Goal: Information Seeking & Learning: Learn about a topic

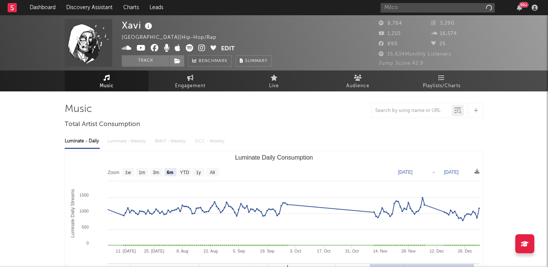
select select "6m"
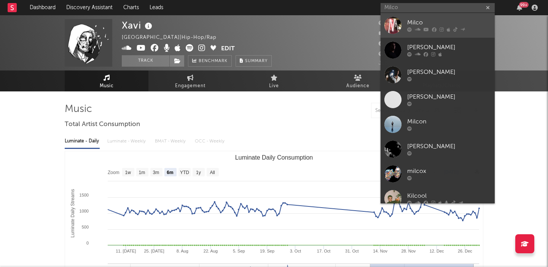
type input "Milco"
click at [408, 21] on div "Milco" at bounding box center [450, 22] width 84 height 9
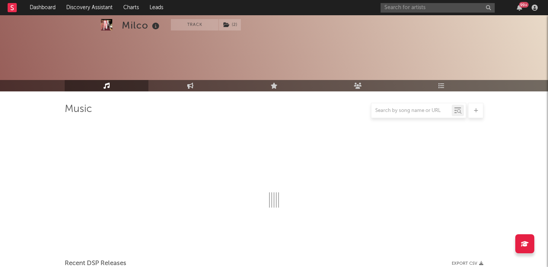
select select "1w"
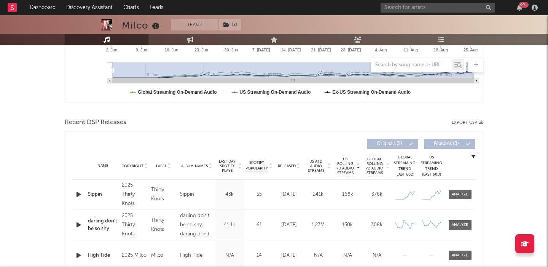
scroll to position [209, 0]
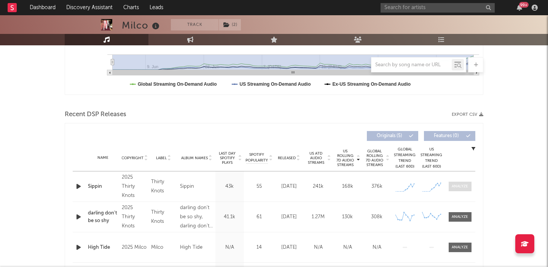
click at [462, 187] on div at bounding box center [460, 187] width 16 height 6
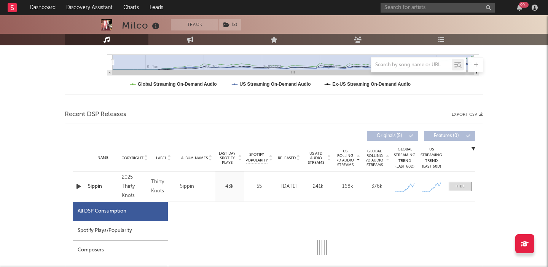
select select "1w"
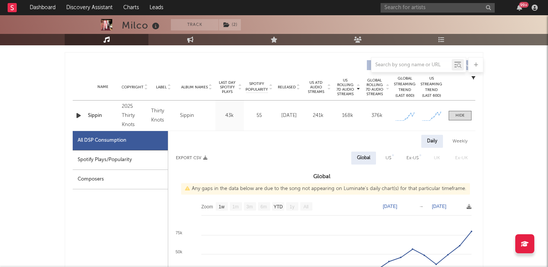
scroll to position [278, 0]
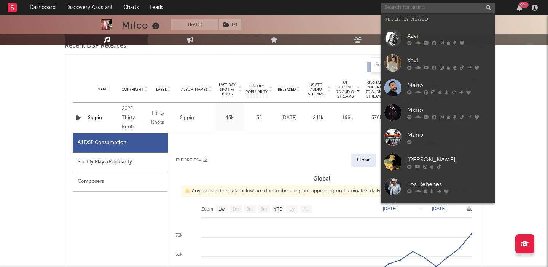
click at [412, 11] on input "text" at bounding box center [438, 8] width 114 height 10
paste input "SONG AMAZIGH"
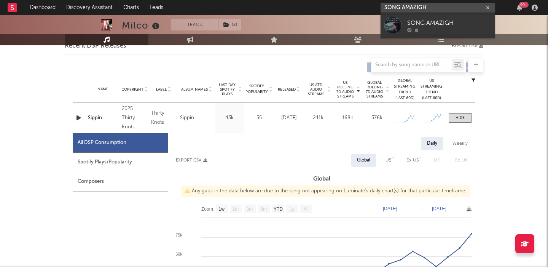
type input "SONG AMAZIGH"
click at [449, 17] on link "SONG AMAZIGH" at bounding box center [438, 25] width 114 height 25
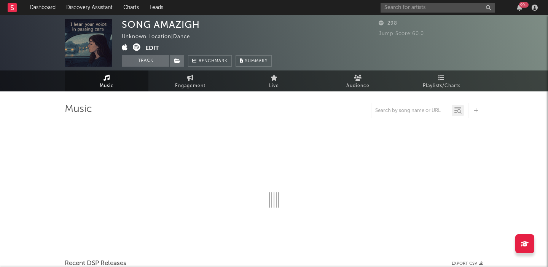
select select "1w"
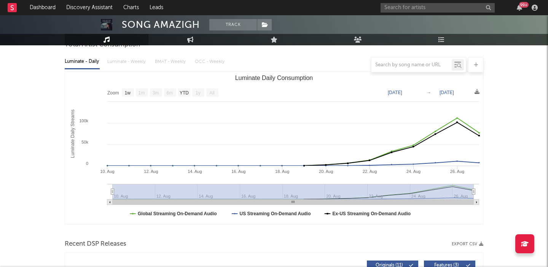
scroll to position [210, 0]
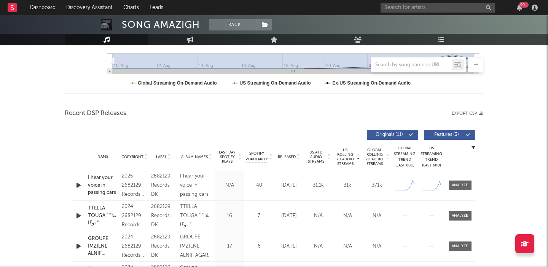
click at [77, 185] on icon "button" at bounding box center [79, 186] width 8 height 10
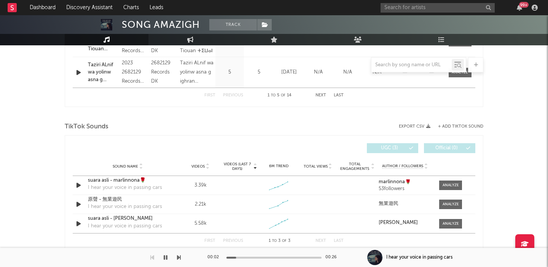
scroll to position [463, 0]
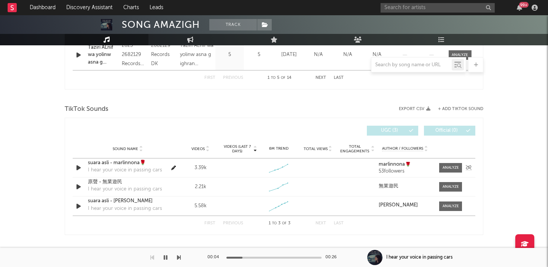
click at [119, 162] on div "suara asli - marlinnona🌹" at bounding box center [128, 163] width 80 height 8
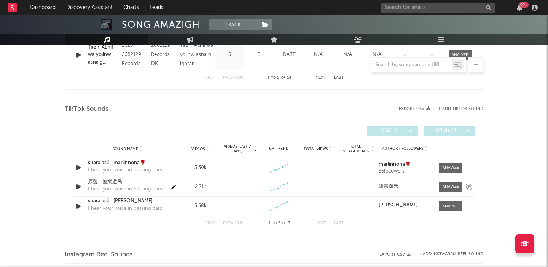
click at [128, 188] on div "I hear your voice in passing cars" at bounding box center [125, 189] width 74 height 8
click at [106, 176] on div "Sound Name suara asli - marlinnona🌹 I hear your voice in passing cars Videos 3.…" at bounding box center [274, 167] width 403 height 19
click at [107, 181] on div "原聲 - 無業遊民" at bounding box center [128, 182] width 80 height 8
click at [124, 198] on div "suara asli - Huang En Yen" at bounding box center [128, 201] width 80 height 8
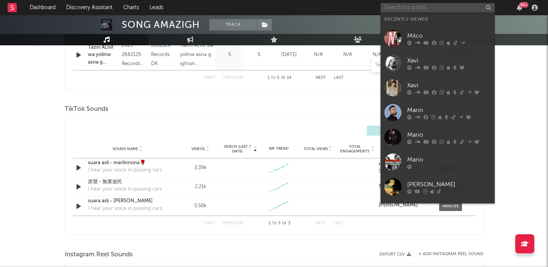
click at [410, 9] on input "text" at bounding box center [438, 8] width 114 height 10
paste input "Ethel Cain"
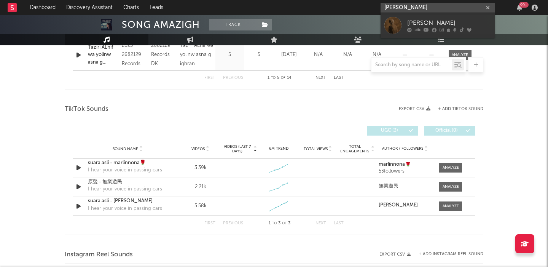
type input "Ethel Cain"
click at [441, 24] on div "Ethel Cain" at bounding box center [450, 22] width 84 height 9
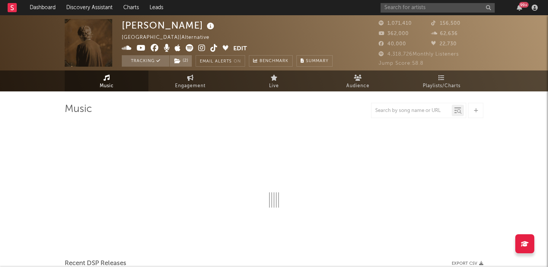
select select "6m"
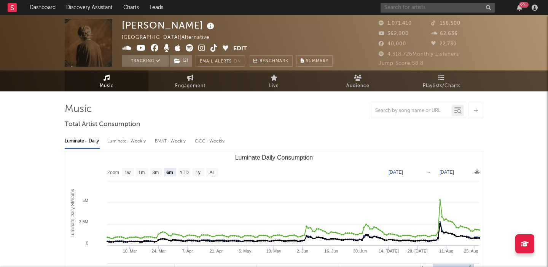
click at [395, 6] on input "text" at bounding box center [438, 8] width 114 height 10
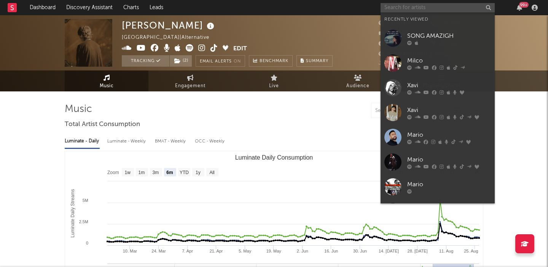
paste input "Limbo"
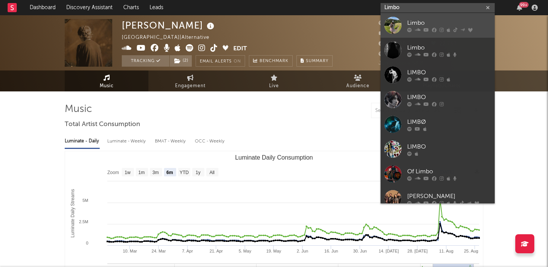
type input "Limbo"
click at [438, 19] on div "Limbo" at bounding box center [450, 22] width 84 height 9
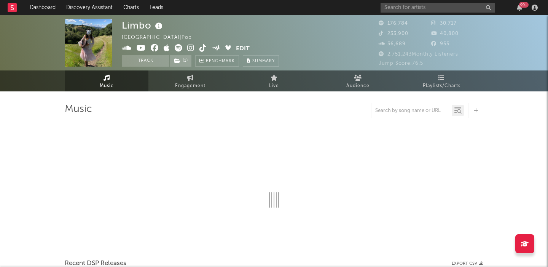
select select "6m"
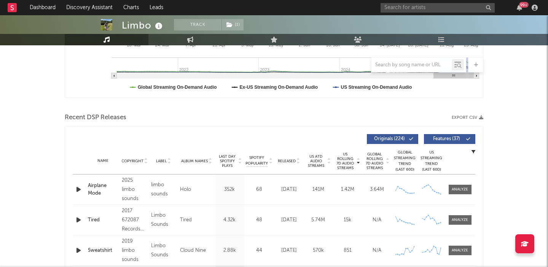
scroll to position [214, 0]
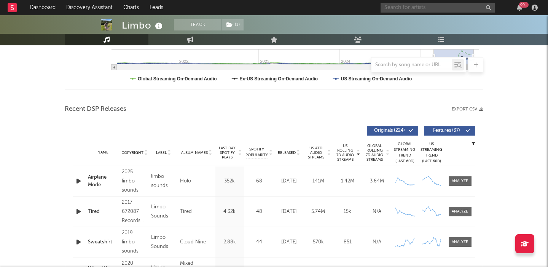
click at [394, 4] on input "text" at bounding box center [438, 8] width 114 height 10
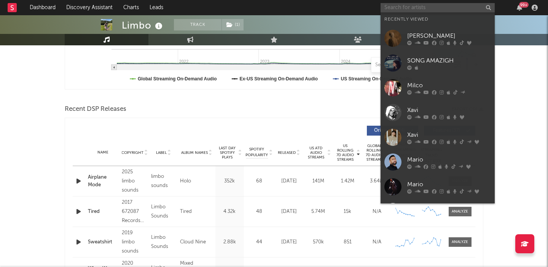
paste input "Her Words Kill"
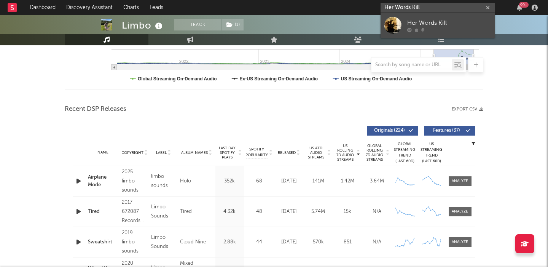
type input "Her Words Kill"
click at [421, 32] on div at bounding box center [450, 29] width 84 height 5
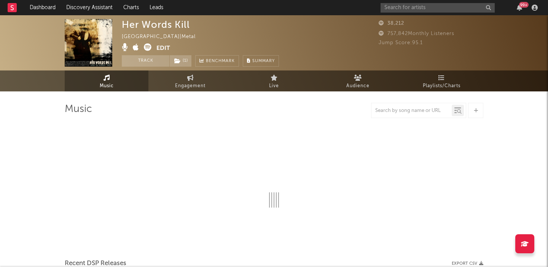
select select "1w"
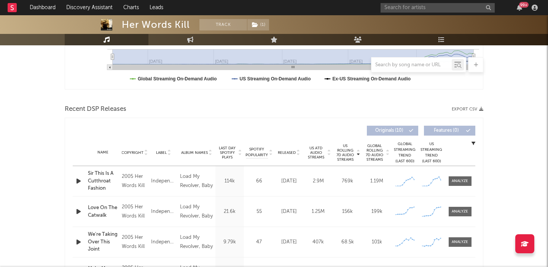
scroll to position [218, 0]
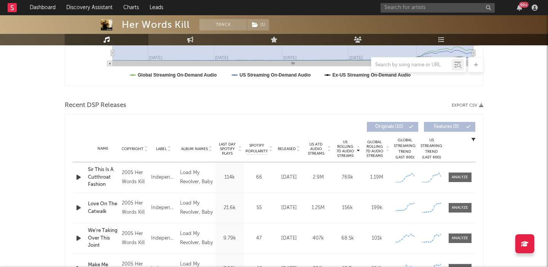
click at [288, 149] on span "Released" at bounding box center [287, 149] width 18 height 5
click at [460, 178] on div at bounding box center [460, 177] width 16 height 6
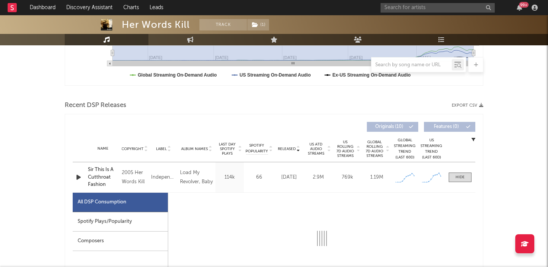
select select "1w"
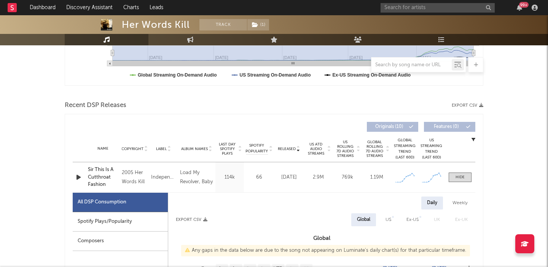
scroll to position [329, 0]
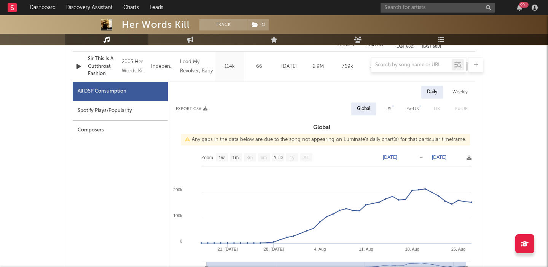
click at [387, 105] on div "US" at bounding box center [389, 108] width 6 height 9
select select "1w"
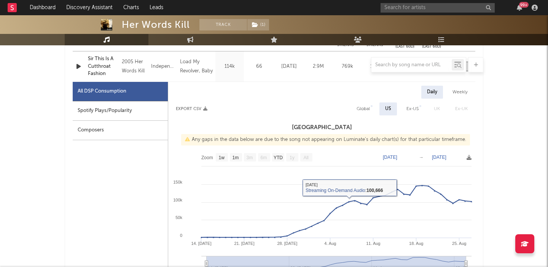
click at [140, 110] on div "Spotify Plays/Popularity" at bounding box center [120, 110] width 95 height 19
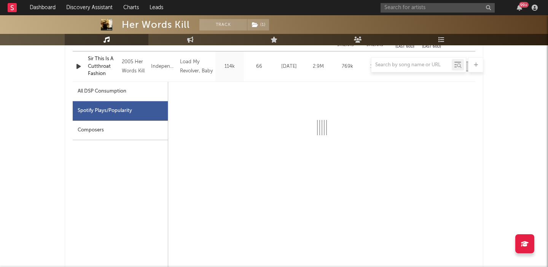
select select "6m"
select select "1w"
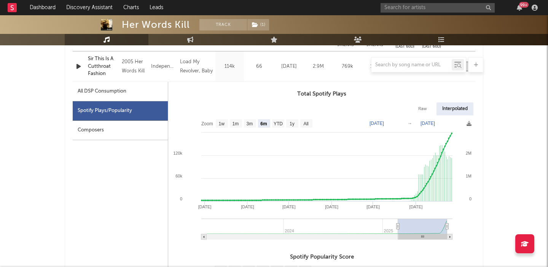
click at [100, 92] on div "All DSP Consumption" at bounding box center [102, 91] width 49 height 9
select select "1w"
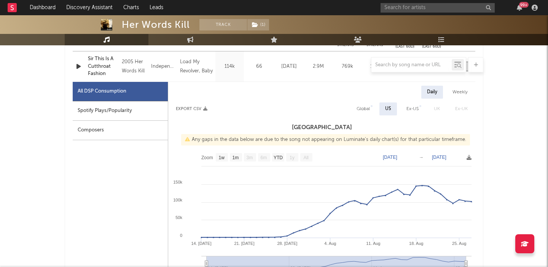
click at [363, 111] on div "Global" at bounding box center [363, 108] width 13 height 9
select select "1w"
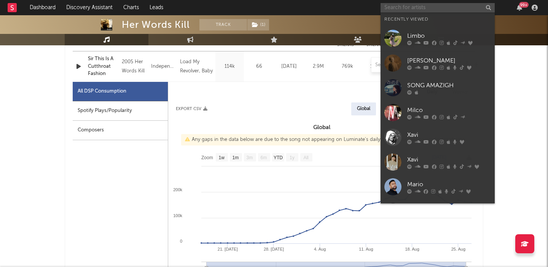
click at [433, 6] on input "text" at bounding box center [438, 8] width 114 height 10
paste input "Ninajirachi"
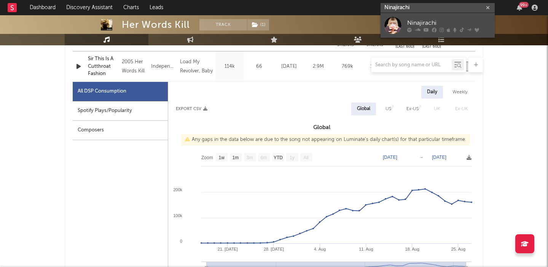
type input "Ninajirachi"
click at [444, 21] on div "Ninajirachi" at bounding box center [450, 22] width 84 height 9
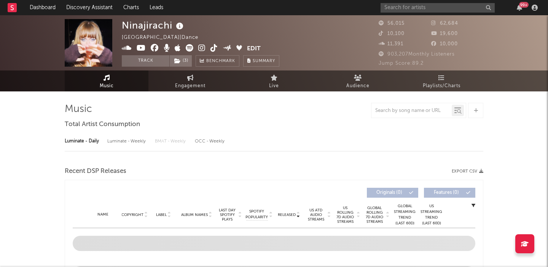
select select "6m"
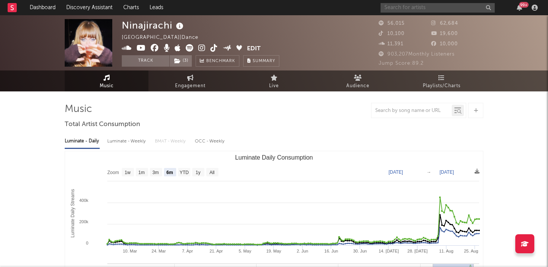
click at [451, 5] on input "text" at bounding box center [438, 8] width 114 height 10
paste input "Midnight Til Morning"
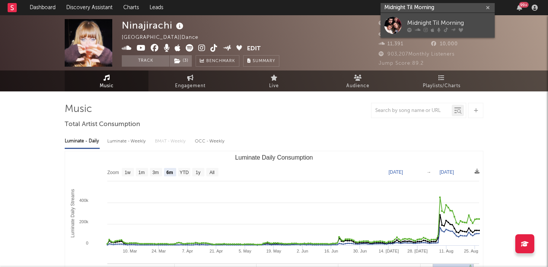
type input "Midnight Til Morning"
click at [452, 23] on div "Midnight Til Morning" at bounding box center [450, 22] width 84 height 9
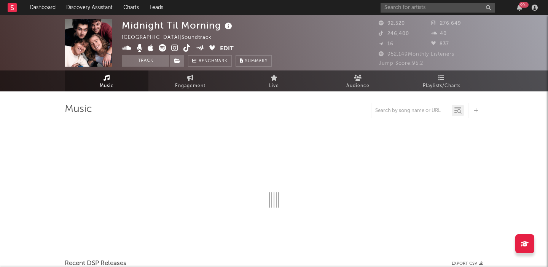
select select "1w"
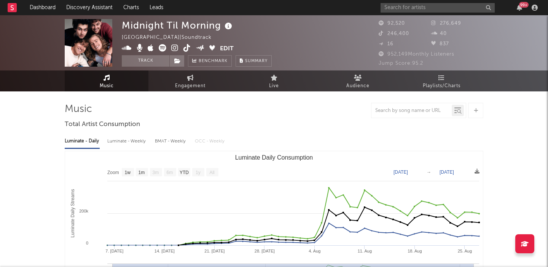
click at [396, 13] on div "99 +" at bounding box center [461, 7] width 160 height 15
click at [396, 9] on input "text" at bounding box center [438, 8] width 114 height 10
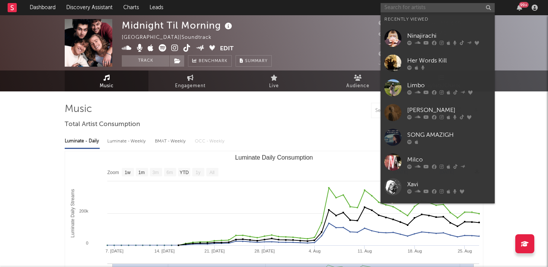
paste input "Tyce Delk"
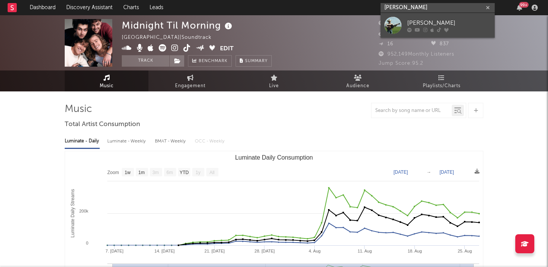
type input "Tyce Delk"
click at [439, 29] on icon at bounding box center [439, 29] width 4 height 5
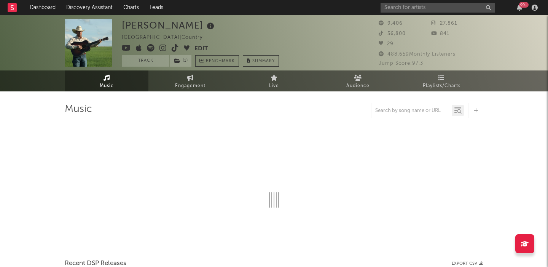
select select "1w"
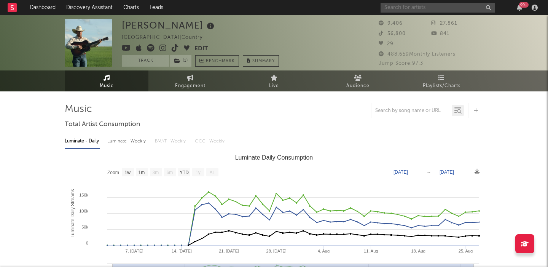
click at [447, 11] on input "text" at bounding box center [438, 8] width 114 height 10
paste input "[PERSON_NAME]"
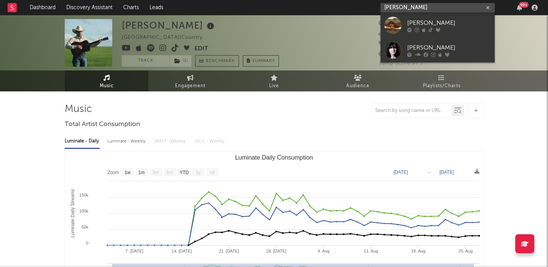
type input "[PERSON_NAME]"
click at [461, 25] on div "[PERSON_NAME]" at bounding box center [450, 22] width 84 height 9
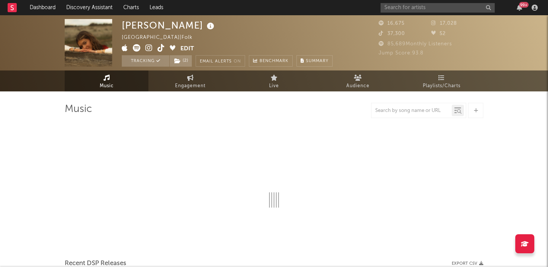
select select "6m"
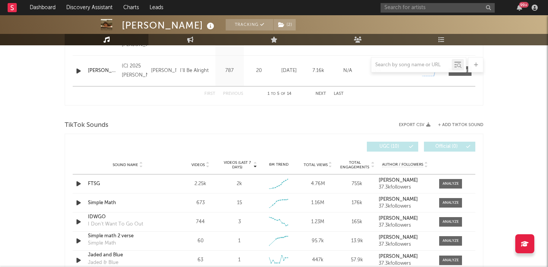
scroll to position [447, 0]
click at [448, 184] on div at bounding box center [451, 183] width 16 height 6
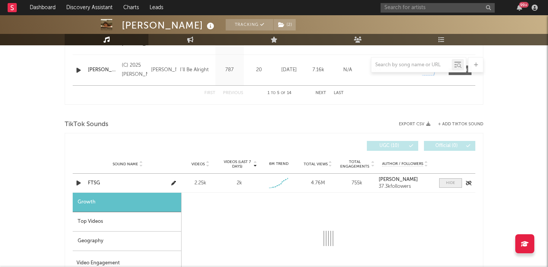
scroll to position [551, 0]
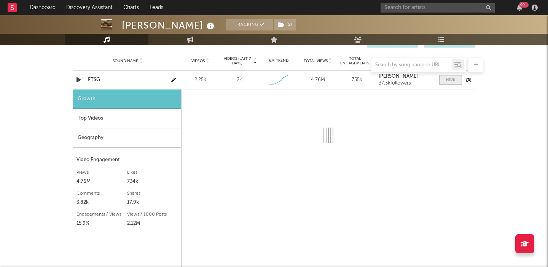
select select "1w"
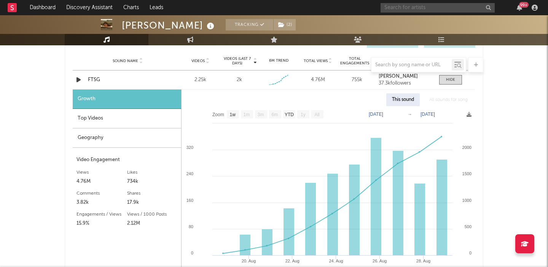
click at [419, 10] on input "text" at bounding box center [438, 8] width 114 height 10
paste input "Sophie Woodhouse"
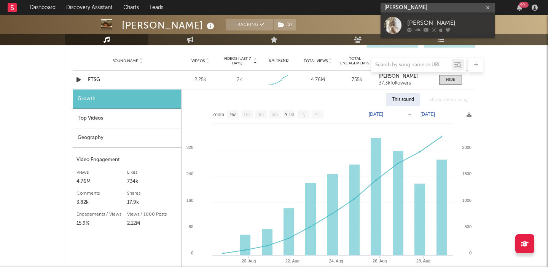
type input "Sophie Woodhouse"
click at [419, 26] on div "Sophie Woodhouse" at bounding box center [450, 22] width 84 height 9
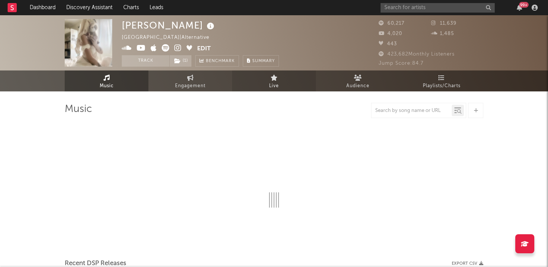
select select "6m"
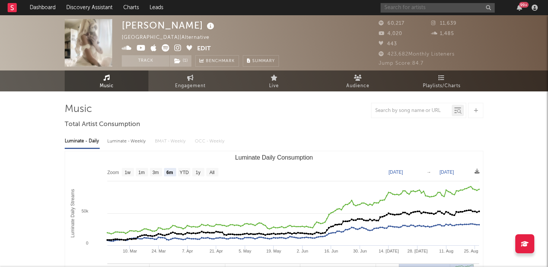
click at [400, 10] on input "text" at bounding box center [438, 8] width 114 height 10
paste input "Benny Bellson"
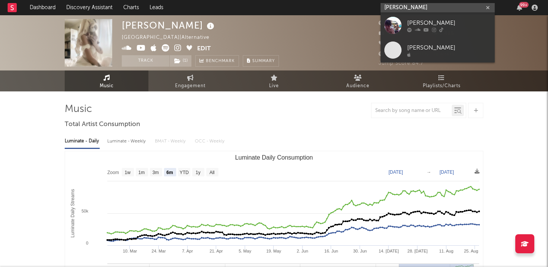
type input "Benny Bellson"
click at [455, 27] on div "Benny Bellson" at bounding box center [450, 22] width 84 height 9
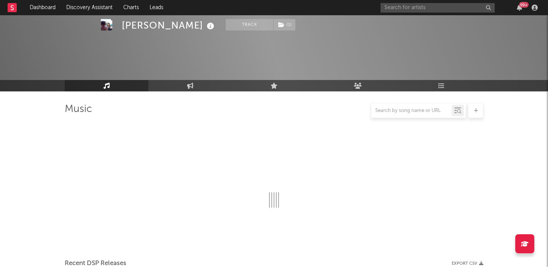
scroll to position [168, 0]
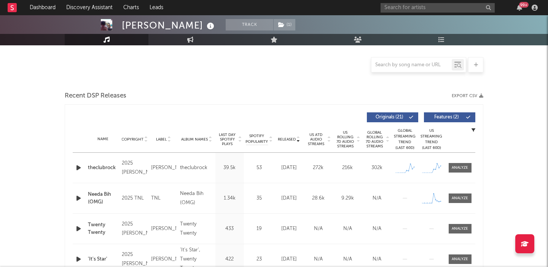
select select "6m"
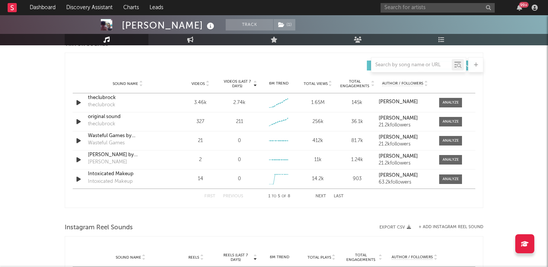
scroll to position [471, 0]
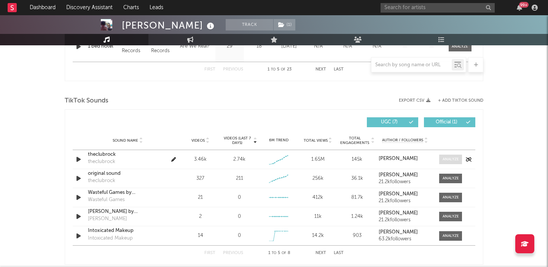
click at [450, 160] on div at bounding box center [451, 160] width 16 height 6
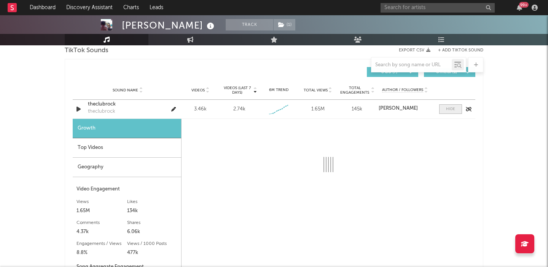
select select "1w"
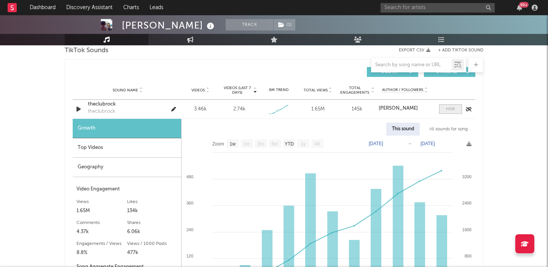
scroll to position [573, 0]
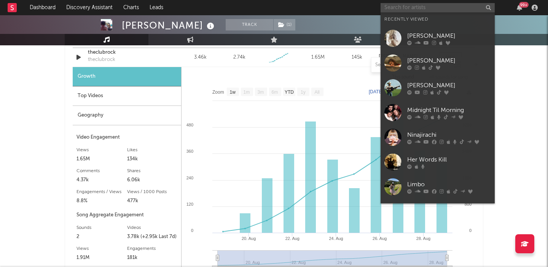
click at [394, 7] on input "text" at bounding box center [438, 8] width 114 height 10
paste input "Twisted N' Luv"
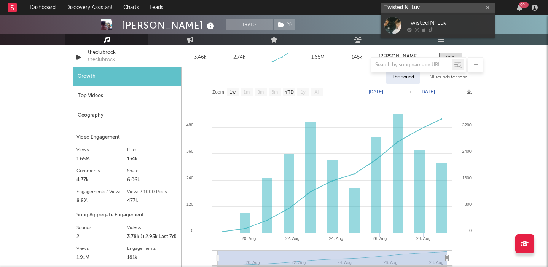
type input "Twisted N' Luv"
click at [435, 28] on div at bounding box center [450, 29] width 84 height 5
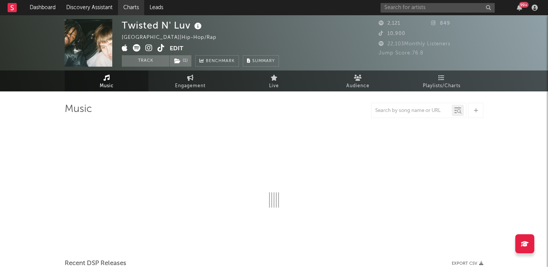
select select "1w"
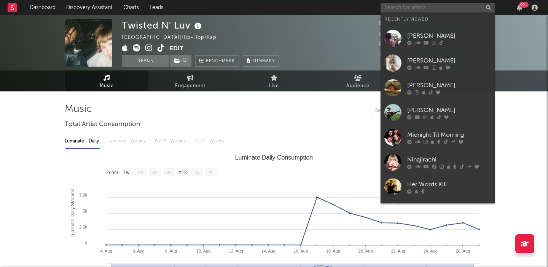
click at [407, 12] on input "text" at bounding box center [438, 8] width 114 height 10
paste input "Kairi the Maid"
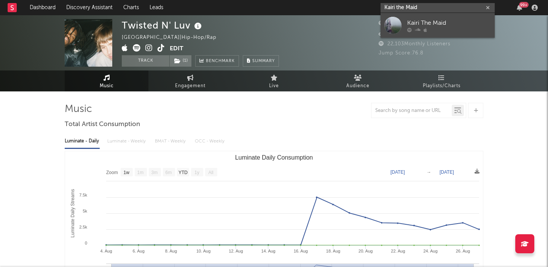
type input "Kairi the Maid"
click at [427, 26] on div "Kairi The Maid" at bounding box center [450, 22] width 84 height 9
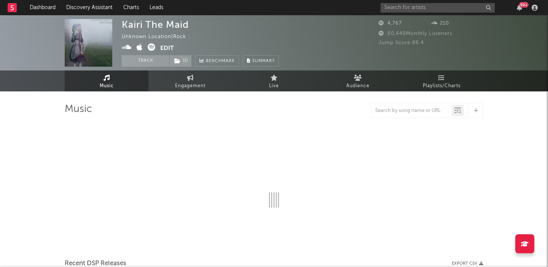
select select "1w"
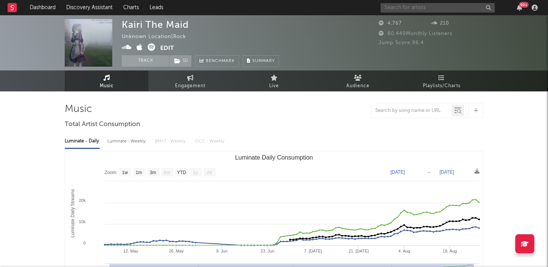
click at [413, 5] on input "text" at bounding box center [438, 8] width 114 height 10
paste input "gonedark"
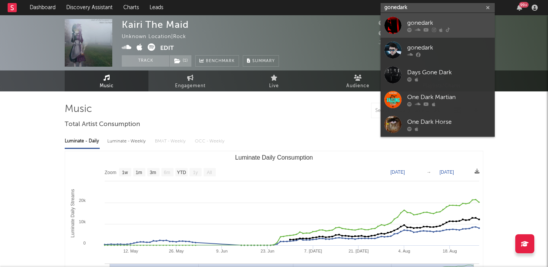
type input "gonedark"
click at [425, 22] on div "gonedark" at bounding box center [450, 22] width 84 height 9
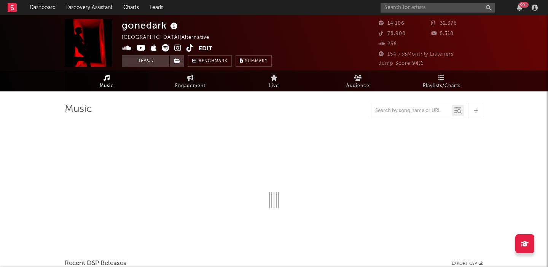
select select "6m"
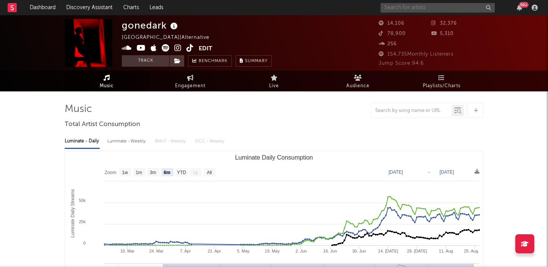
click at [399, 7] on input "text" at bounding box center [438, 8] width 114 height 10
paste input "Earth to Eve"
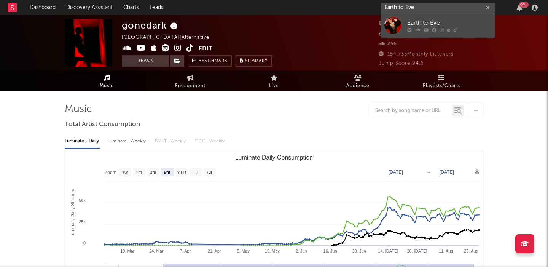
type input "Earth to Eve"
click at [421, 22] on div "Earth to Eve" at bounding box center [450, 22] width 84 height 9
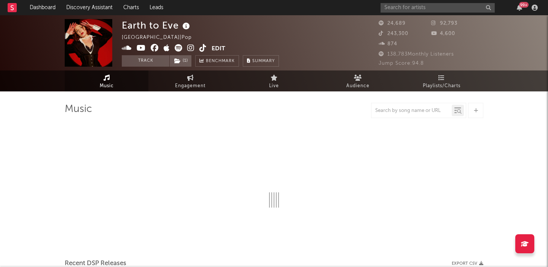
select select "6m"
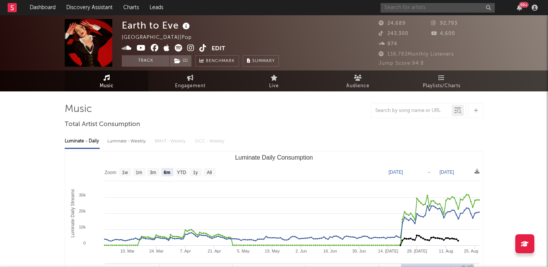
click at [419, 5] on input "text" at bounding box center [438, 8] width 114 height 10
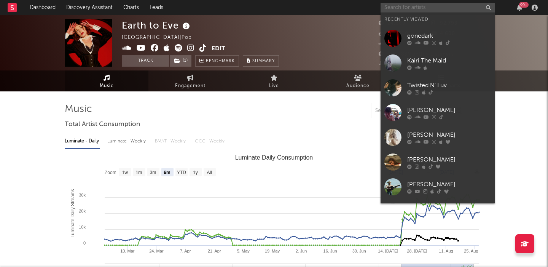
paste input "Siren Society"
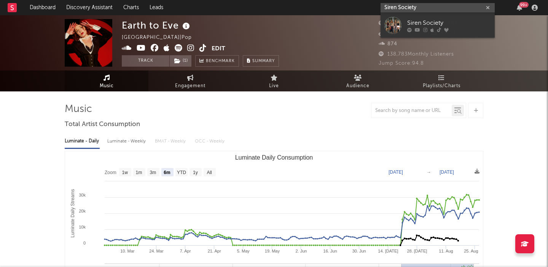
type input "Siren Society"
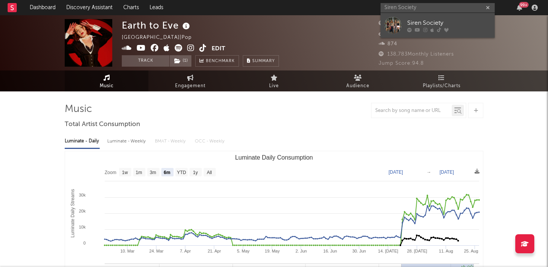
click at [465, 20] on div "Siren Society" at bounding box center [450, 22] width 84 height 9
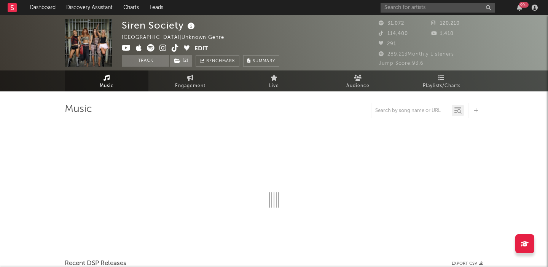
select select "1w"
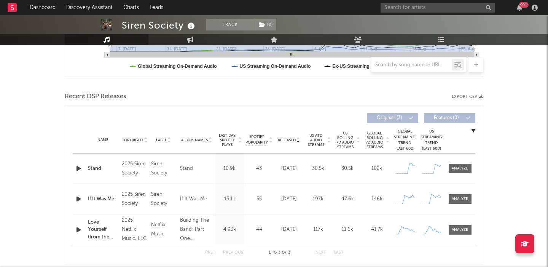
scroll to position [252, 0]
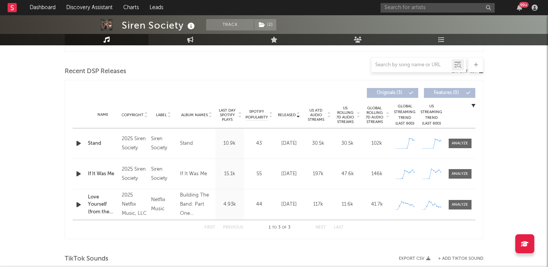
click at [82, 143] on icon "button" at bounding box center [79, 144] width 8 height 10
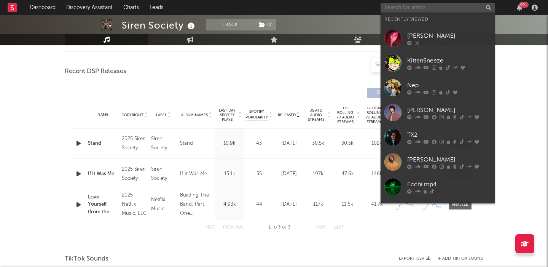
click at [396, 9] on input "text" at bounding box center [438, 8] width 114 height 10
paste input "lunaluxe"
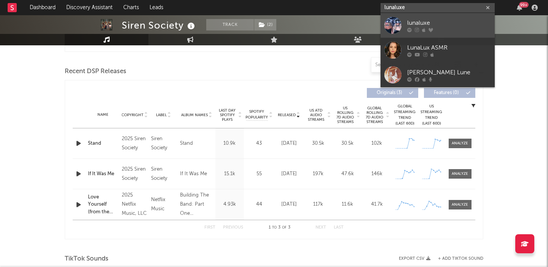
type input "lunaluxe"
click at [405, 22] on link "lunaluxe" at bounding box center [438, 25] width 114 height 25
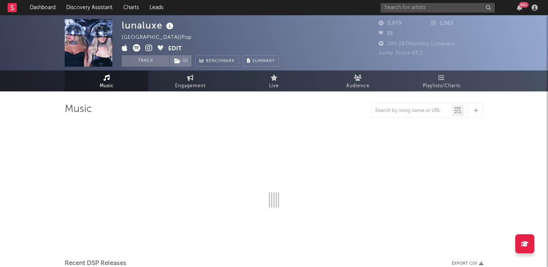
select select "1w"
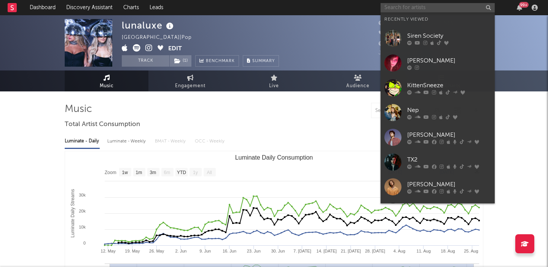
click at [419, 4] on input "text" at bounding box center [438, 8] width 114 height 10
paste input "jacal"
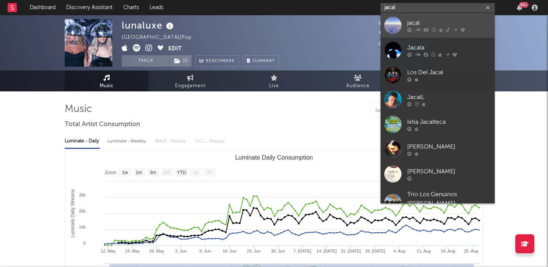
type input "jacal"
click at [423, 13] on link "jacal" at bounding box center [438, 25] width 114 height 25
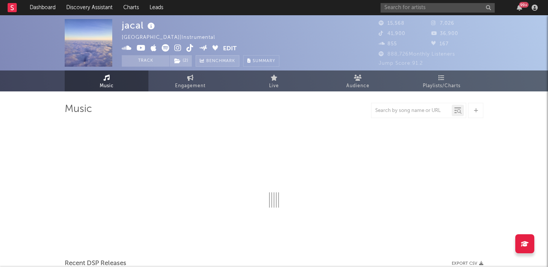
select select "6m"
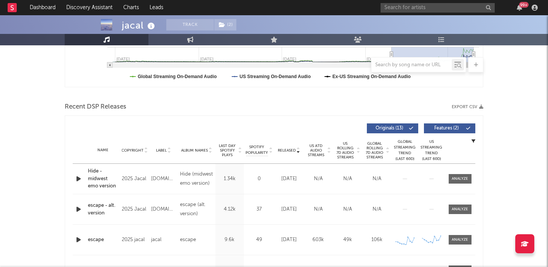
scroll to position [234, 0]
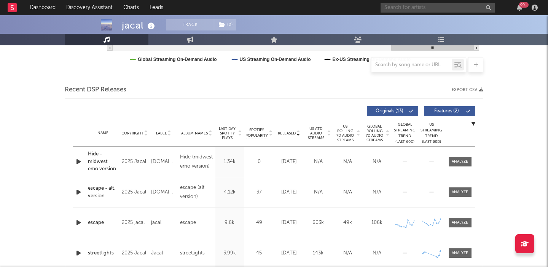
click at [423, 9] on input "text" at bounding box center [438, 8] width 114 height 10
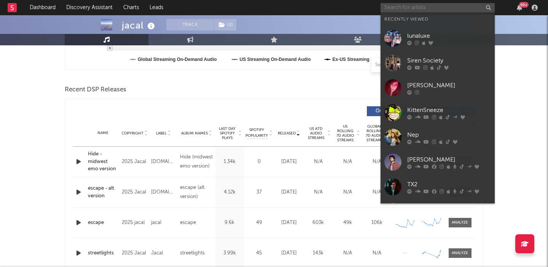
paste input "Grant Stellar"
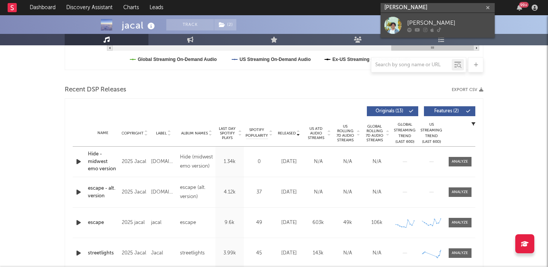
type input "Grant Stellar"
click at [435, 19] on div "Grant Steller" at bounding box center [450, 22] width 84 height 9
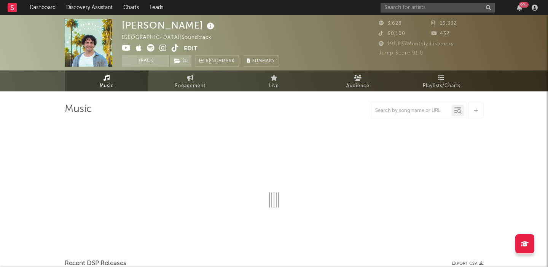
select select "1w"
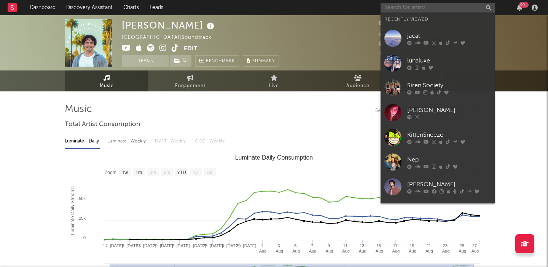
click at [392, 9] on input "text" at bounding box center [438, 8] width 114 height 10
paste input "The Sways"
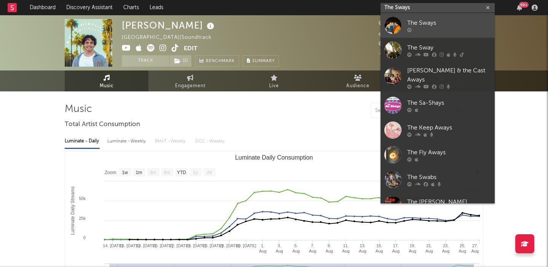
type input "The Sways"
click at [434, 28] on div at bounding box center [450, 29] width 84 height 5
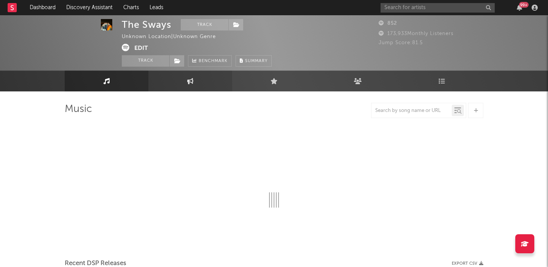
scroll to position [0, 0]
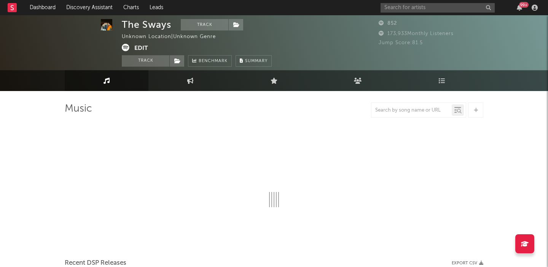
select select "1w"
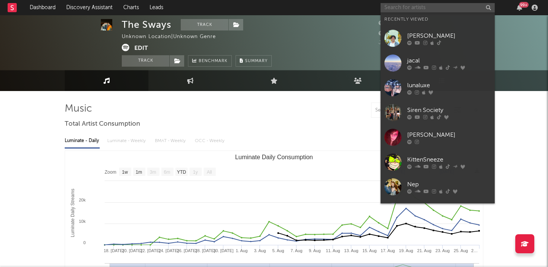
click at [402, 9] on input "text" at bounding box center [438, 8] width 114 height 10
paste input "The Sways"
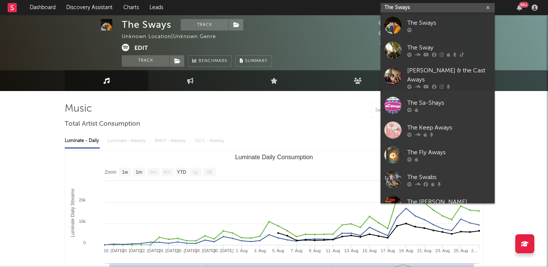
click at [427, 6] on input "The Sways" at bounding box center [438, 8] width 114 height 10
paste input "Druides"
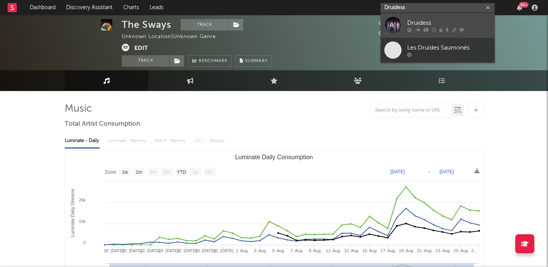
type input "Druidess"
click at [427, 21] on div "Druidess" at bounding box center [450, 22] width 84 height 9
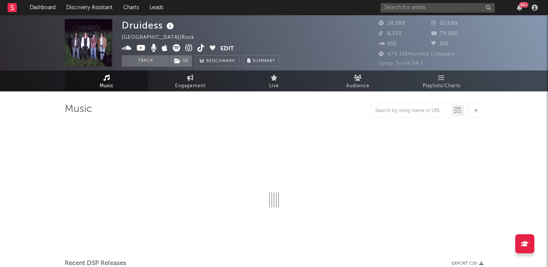
select select "6m"
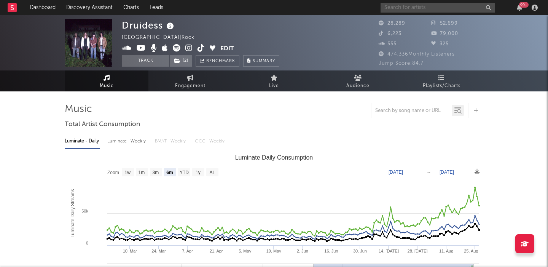
click at [432, 4] on input "text" at bounding box center [438, 8] width 114 height 10
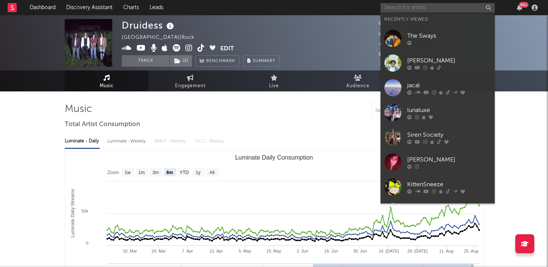
paste input "Keli Holiday"
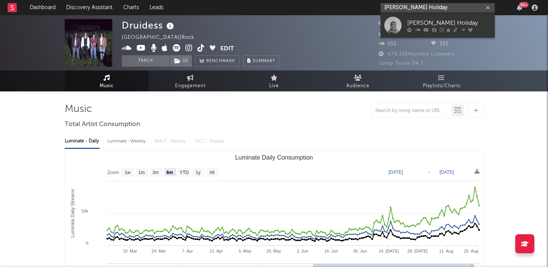
type input "Keli Holiday"
click at [455, 27] on icon at bounding box center [456, 29] width 4 height 5
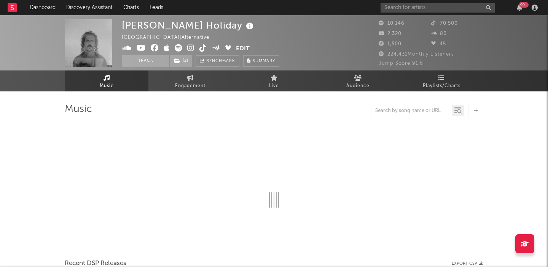
select select "6m"
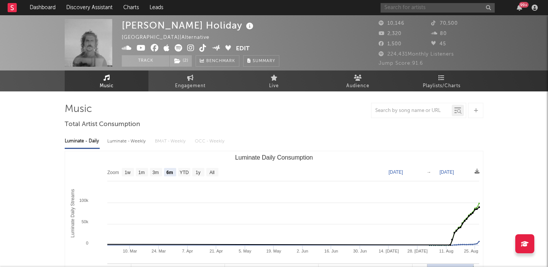
click at [433, 5] on input "text" at bounding box center [438, 8] width 114 height 10
paste input "Jett Blyton"
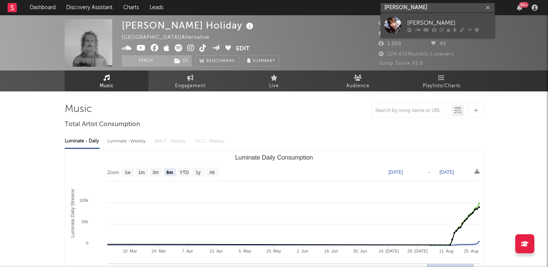
type input "Jett Blyton"
click at [441, 21] on div "Jett Blyton" at bounding box center [450, 22] width 84 height 9
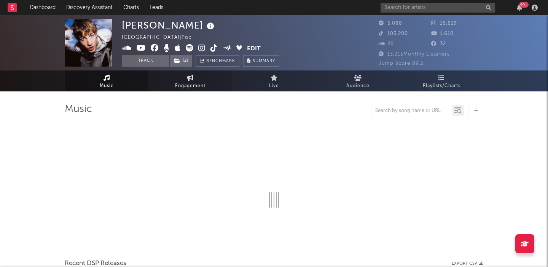
select select "6m"
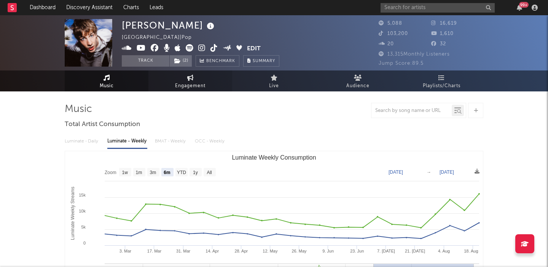
click at [188, 80] on icon at bounding box center [190, 78] width 6 height 6
select select "1w"
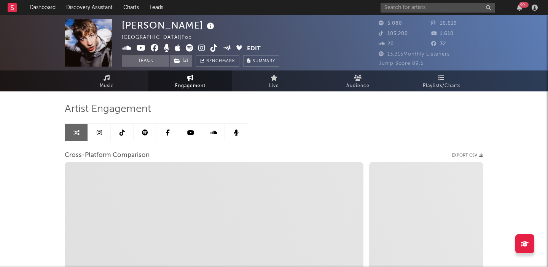
click at [149, 125] on link at bounding box center [145, 132] width 23 height 17
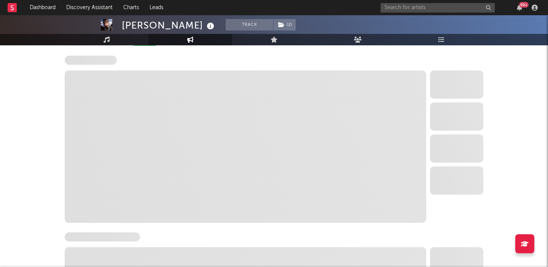
scroll to position [117, 0]
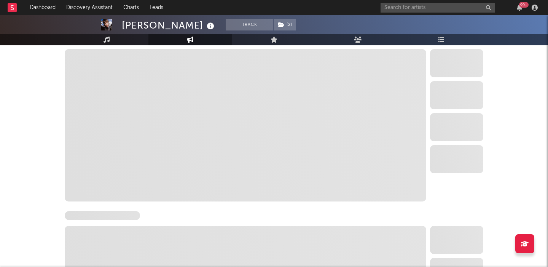
select select "6m"
select select "1w"
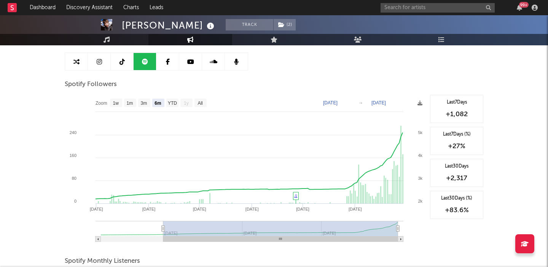
scroll to position [0, 0]
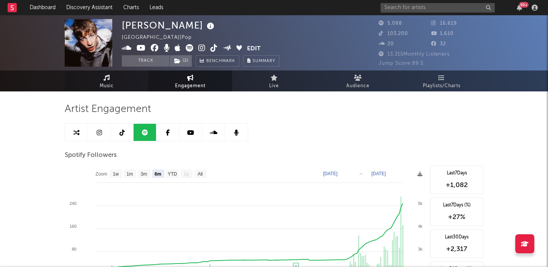
click at [110, 74] on link "Music" at bounding box center [107, 80] width 84 height 21
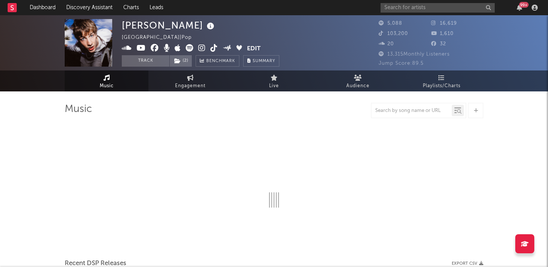
select select "6m"
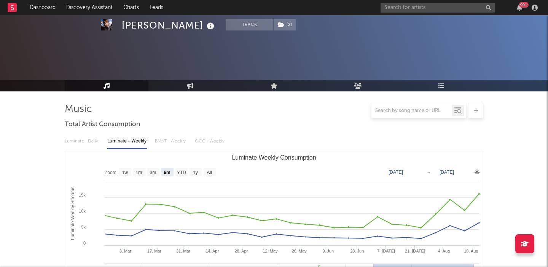
scroll to position [502, 0]
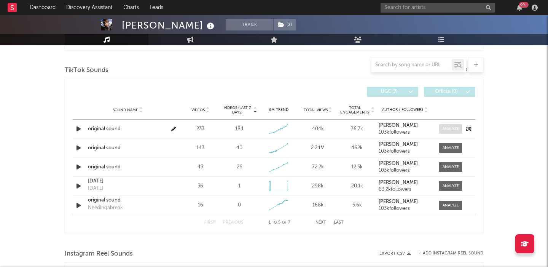
click at [447, 131] on div at bounding box center [451, 129] width 16 height 6
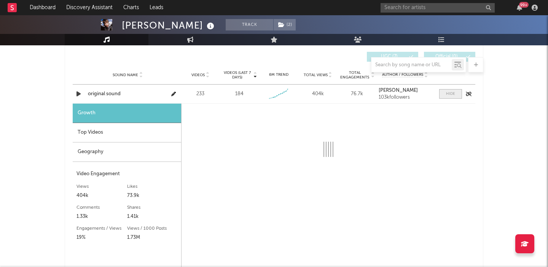
scroll to position [554, 0]
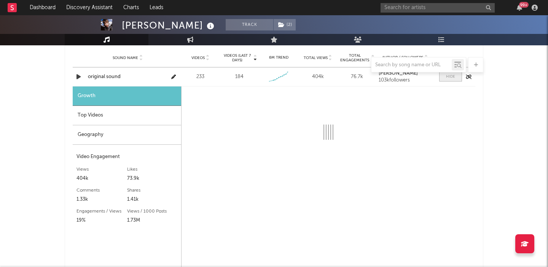
select select "1w"
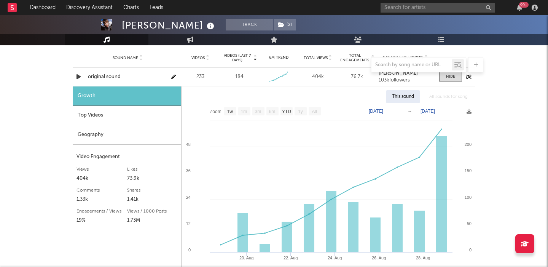
click at [113, 77] on div "original sound" at bounding box center [128, 77] width 80 height 8
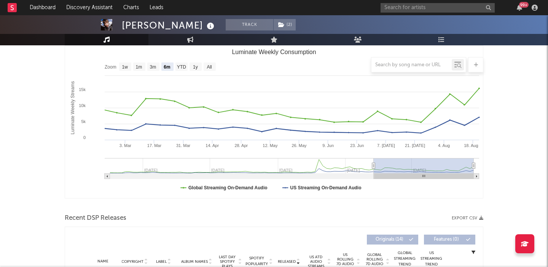
scroll to position [223, 0]
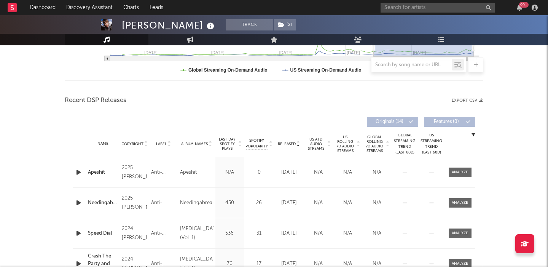
click at [100, 171] on div "Apeshit" at bounding box center [103, 173] width 30 height 8
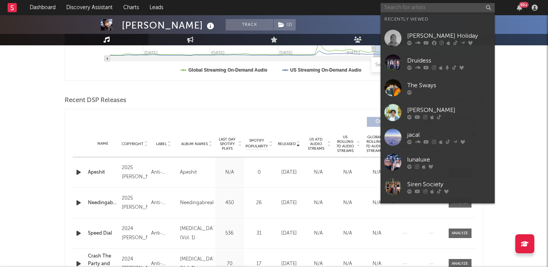
click at [395, 8] on input "text" at bounding box center [438, 8] width 114 height 10
paste input "Aidan Canfield"
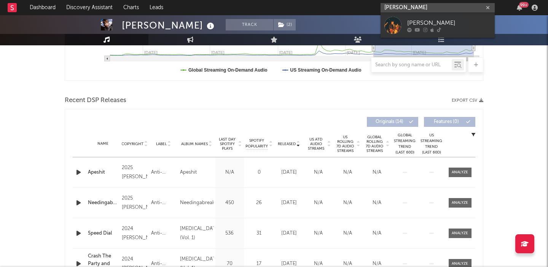
type input "Aidan Canfield"
click at [415, 21] on div "Aidan Canfield" at bounding box center [450, 22] width 84 height 9
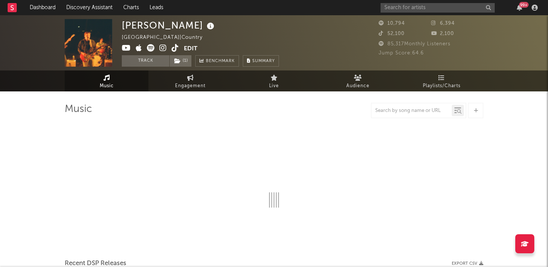
select select "6m"
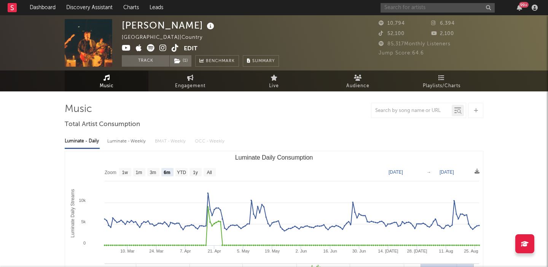
click at [398, 10] on input "text" at bounding box center [438, 8] width 114 height 10
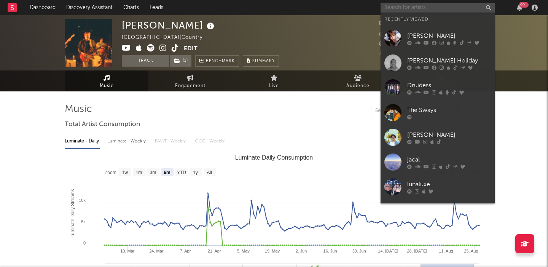
paste input "riserayss"
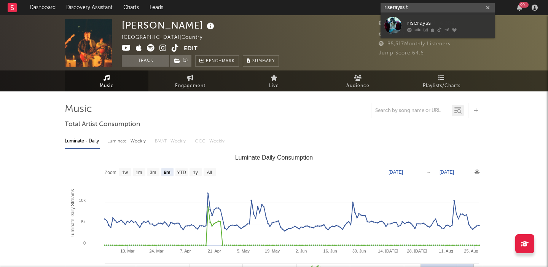
type input "riserayss t"
click at [445, 24] on div "riserayss" at bounding box center [450, 22] width 84 height 9
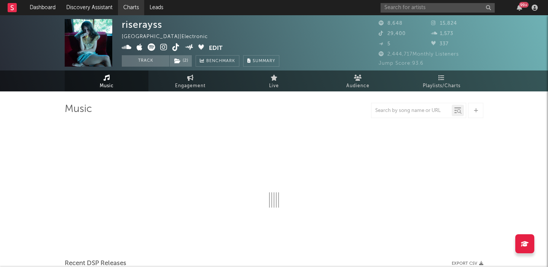
select select "1w"
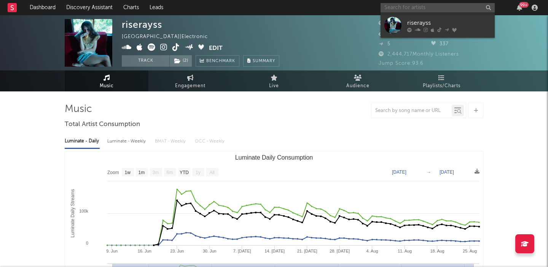
click at [388, 3] on input "text" at bounding box center [438, 8] width 114 height 10
paste input "Vincemp3"
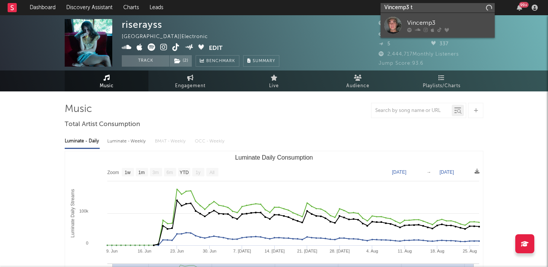
type input "Vincemp3 t"
click at [452, 24] on div "Vincemp3" at bounding box center [450, 22] width 84 height 9
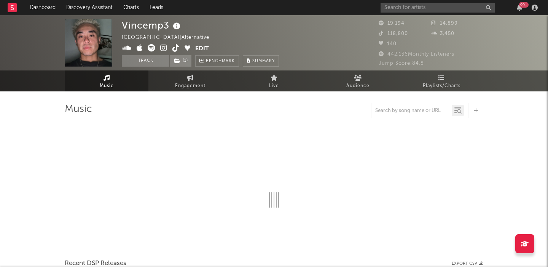
select select "6m"
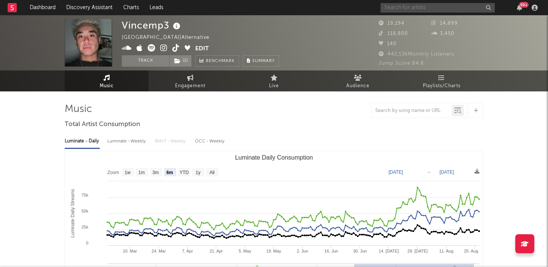
click at [419, 9] on input "text" at bounding box center [438, 8] width 114 height 10
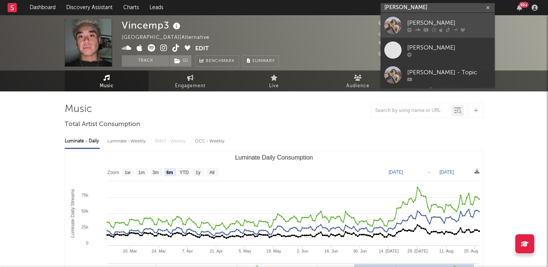
type input "chelsea jordan"
click at [451, 22] on div "Chelsea Jordan" at bounding box center [450, 22] width 84 height 9
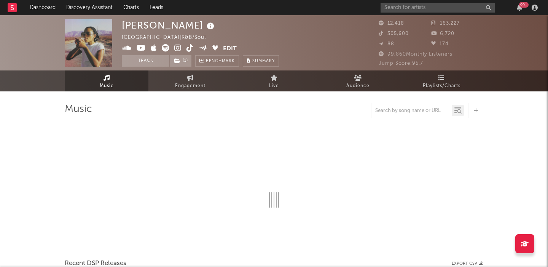
select select "6m"
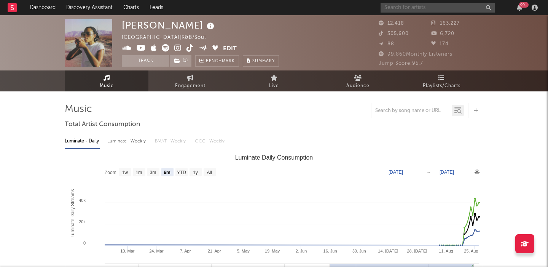
click at [436, 9] on input "text" at bounding box center [438, 8] width 114 height 10
paste input "Logan Ryan Band"
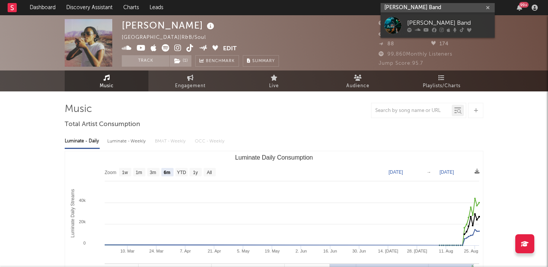
type input "Logan Ryan Band"
click at [447, 21] on div "Logan Ryan Band" at bounding box center [450, 22] width 84 height 9
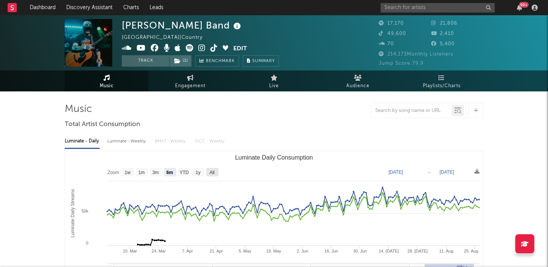
click at [214, 170] on text "All" at bounding box center [211, 172] width 5 height 5
select select "All"
type input "2021-12-26"
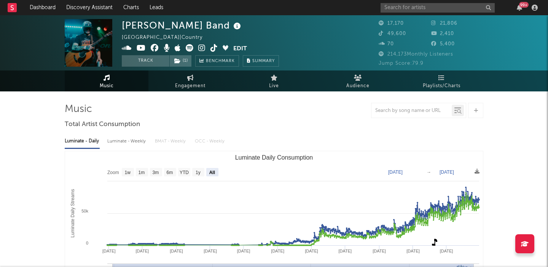
click at [136, 141] on div "Luminate - Weekly" at bounding box center [127, 141] width 40 height 13
select select "6m"
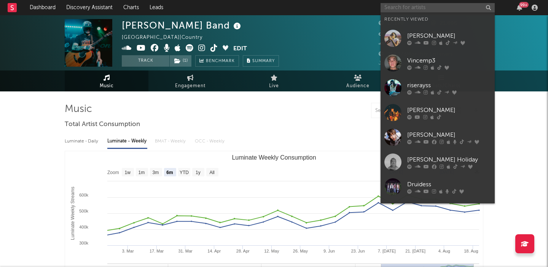
click at [447, 7] on input "text" at bounding box center [438, 8] width 114 height 10
paste input "hopeful."
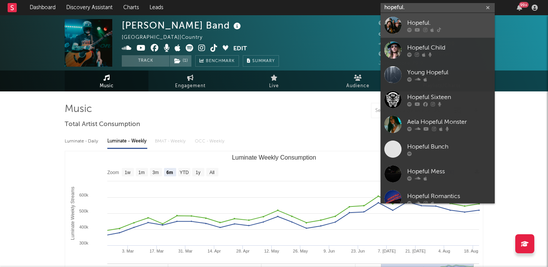
type input "hopeful."
click at [438, 24] on div "Hopeful." at bounding box center [450, 22] width 84 height 9
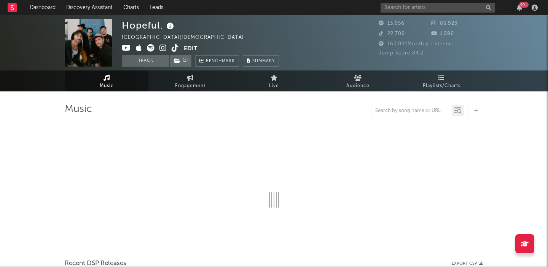
select select "6m"
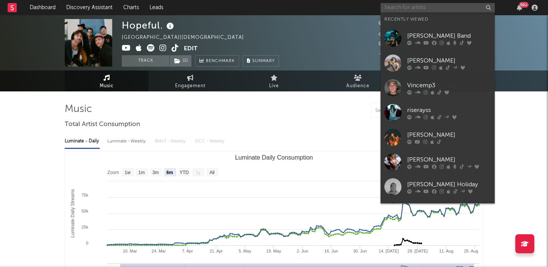
click at [412, 8] on input "text" at bounding box center [438, 8] width 114 height 10
paste input "leverfall"
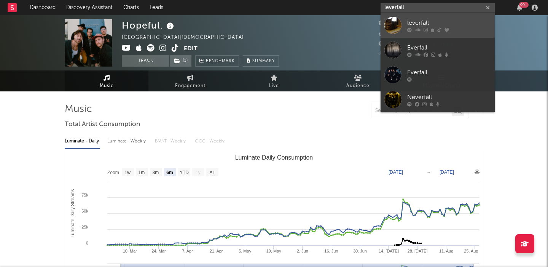
type input "leverfall"
click at [450, 19] on div "leverfall" at bounding box center [450, 22] width 84 height 9
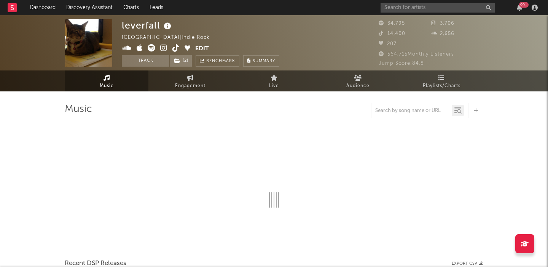
select select "6m"
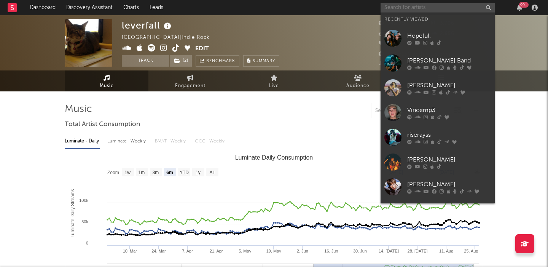
click at [431, 11] on input "text" at bounding box center [438, 8] width 114 height 10
paste input "Cailin russo"
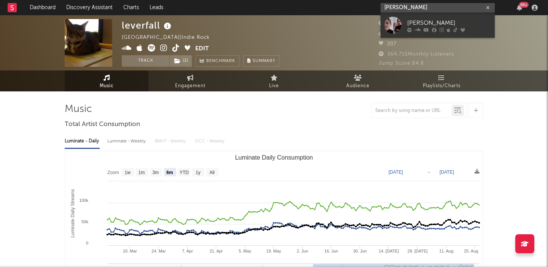
type input "Cailin russo"
click at [463, 22] on div "Cailin Russo" at bounding box center [450, 22] width 84 height 9
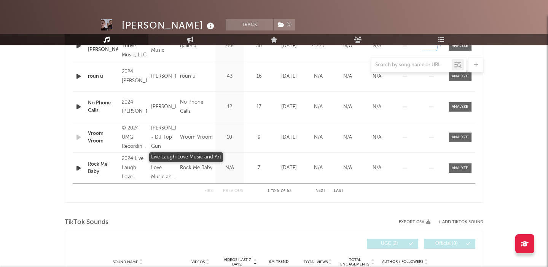
select select "6m"
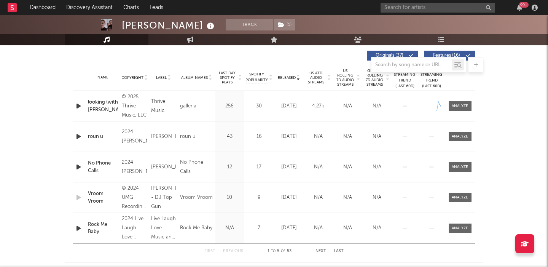
scroll to position [515, 0]
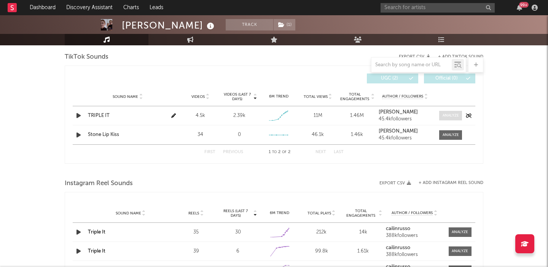
click at [444, 114] on div at bounding box center [451, 116] width 16 height 6
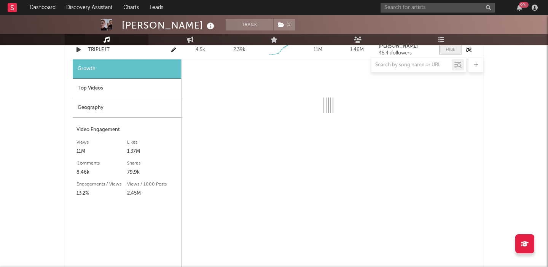
scroll to position [583, 0]
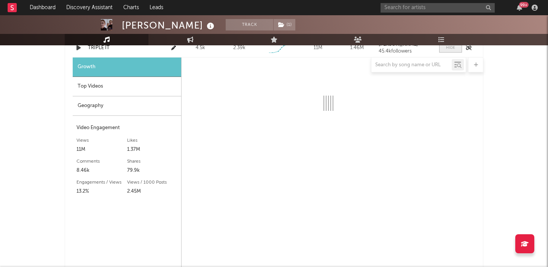
select select "1w"
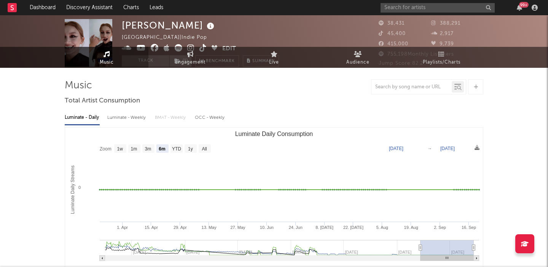
scroll to position [0, 0]
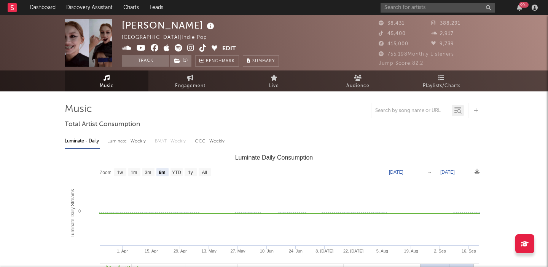
click at [181, 48] on icon at bounding box center [179, 48] width 8 height 8
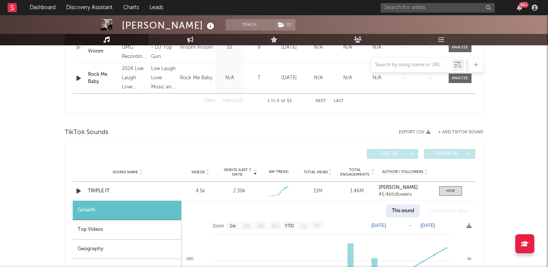
scroll to position [456, 0]
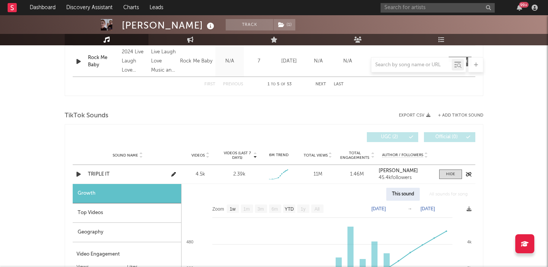
click at [107, 172] on div "TRIPLE IT" at bounding box center [128, 175] width 80 height 8
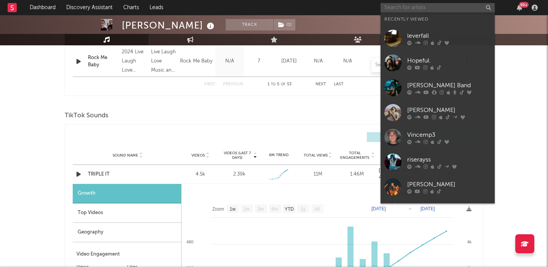
click at [403, 12] on input "text" at bounding box center [438, 8] width 114 height 10
paste input "Luke rob"
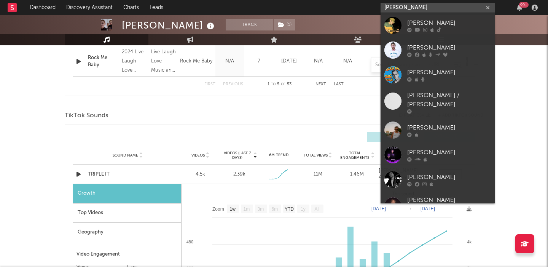
type input "Luke rob"
click at [457, 16] on link "Luke Rob" at bounding box center [438, 25] width 114 height 25
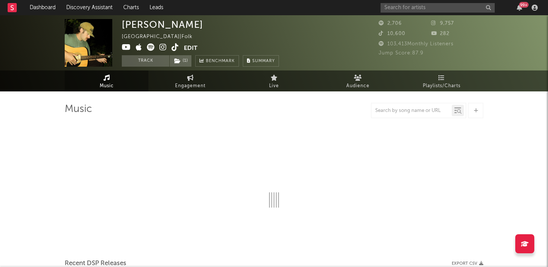
select select "6m"
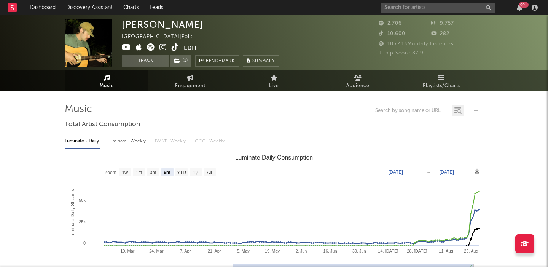
click at [151, 46] on icon at bounding box center [151, 47] width 8 height 8
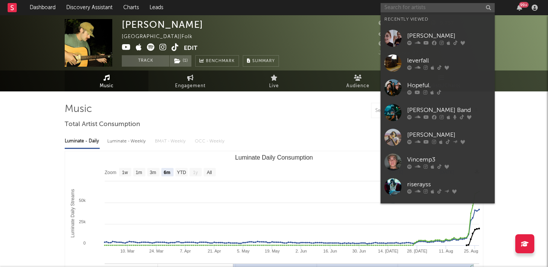
click at [403, 8] on input "text" at bounding box center [438, 8] width 114 height 10
paste input "Devi McCallion"
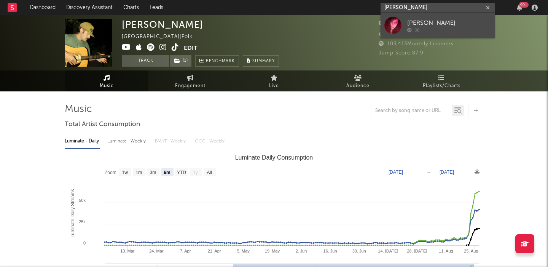
type input "Devi McCallion"
click at [434, 22] on div "Devi McCallion" at bounding box center [450, 22] width 84 height 9
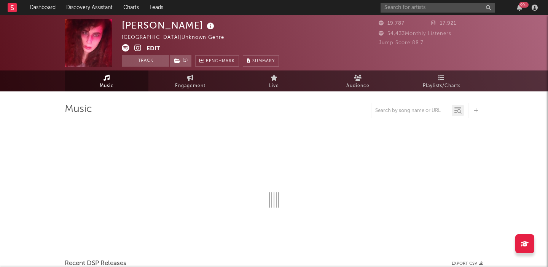
select select "1w"
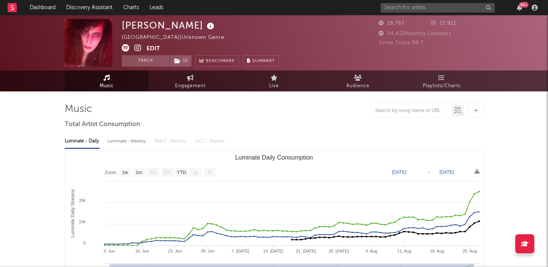
click at [126, 48] on icon at bounding box center [126, 48] width 8 height 8
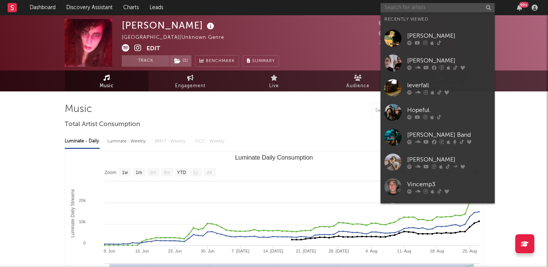
click at [415, 6] on input "text" at bounding box center [438, 8] width 114 height 10
paste input "Annabelle Dinda"
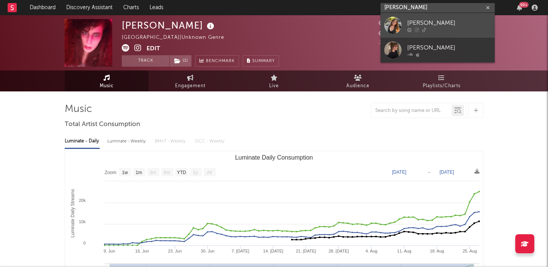
type input "Annabelle Dinda"
click at [463, 21] on div "Annabelle Dinda" at bounding box center [450, 22] width 84 height 9
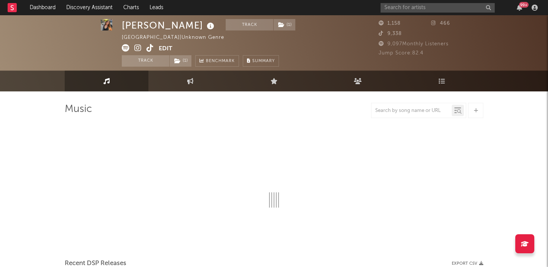
scroll to position [0, 0]
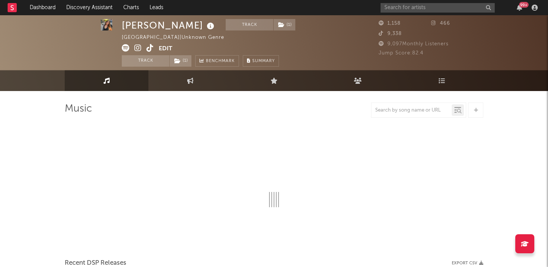
select select "1w"
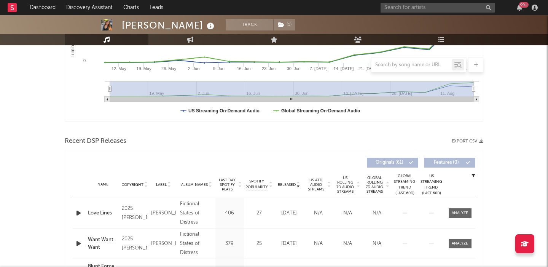
scroll to position [230, 0]
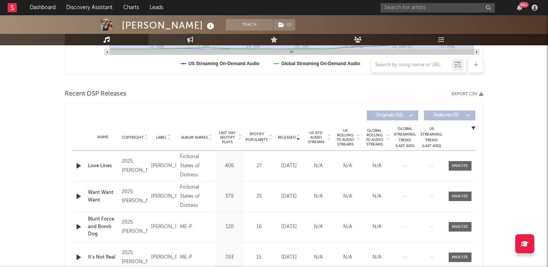
click at [343, 137] on span "US Rolling 7D Audio Streams" at bounding box center [345, 137] width 21 height 18
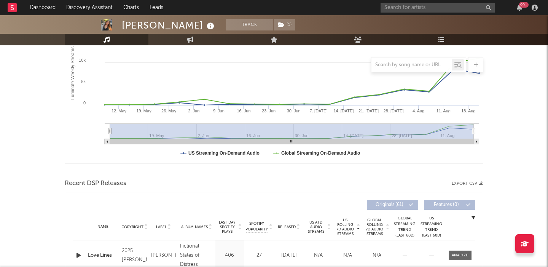
scroll to position [0, 0]
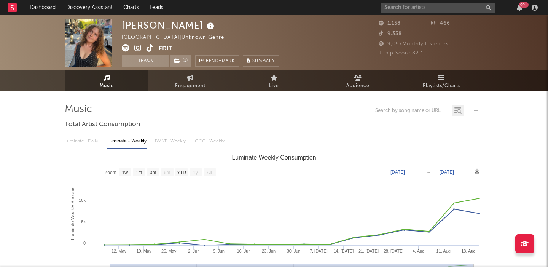
click at [128, 46] on icon at bounding box center [126, 48] width 8 height 8
click at [149, 49] on icon at bounding box center [150, 48] width 7 height 8
click at [408, 9] on input "text" at bounding box center [438, 8] width 114 height 10
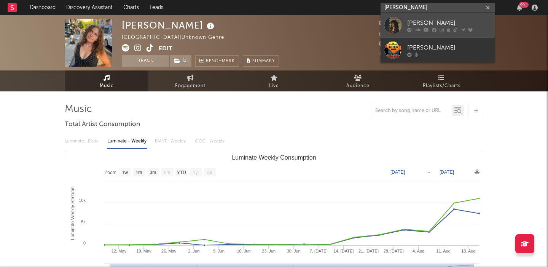
type input "andrew bejar"
click at [455, 19] on div "Andrea Bejar" at bounding box center [450, 22] width 84 height 9
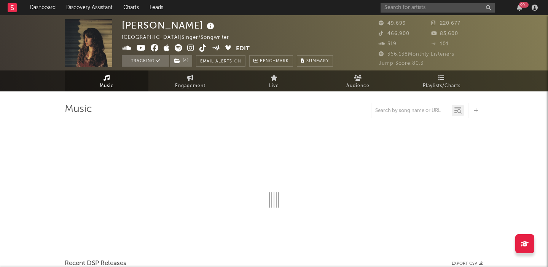
click at [180, 47] on icon at bounding box center [179, 48] width 8 height 8
select select "6m"
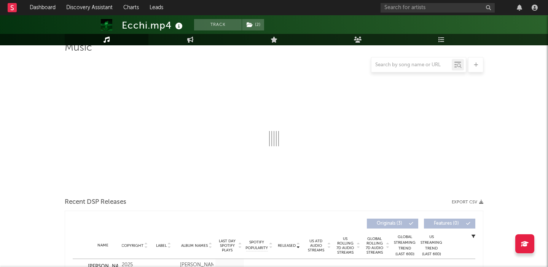
select select "1w"
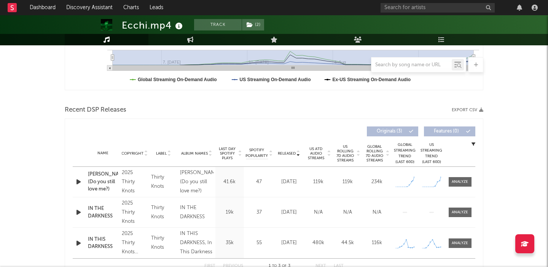
scroll to position [237, 0]
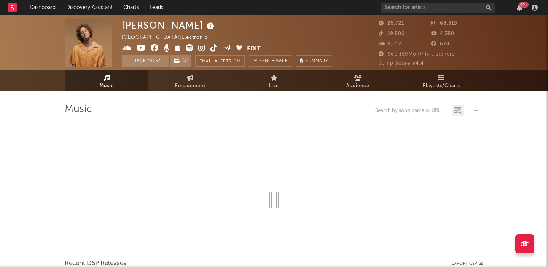
select select "6m"
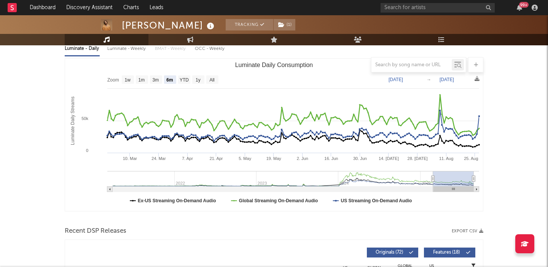
scroll to position [200, 0]
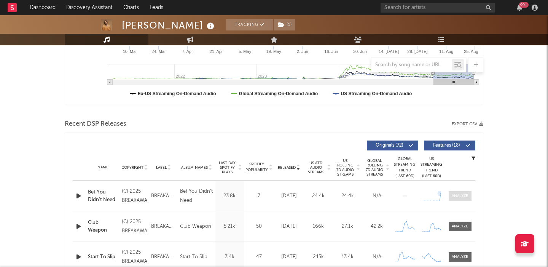
click at [468, 198] on div at bounding box center [460, 196] width 16 height 6
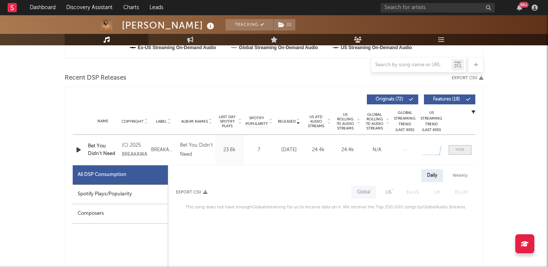
scroll to position [295, 0]
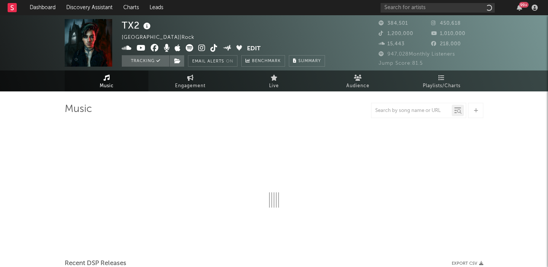
select select "6m"
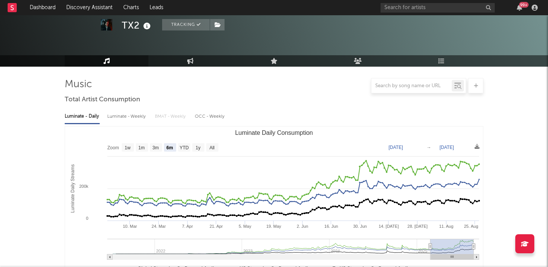
scroll to position [199, 0]
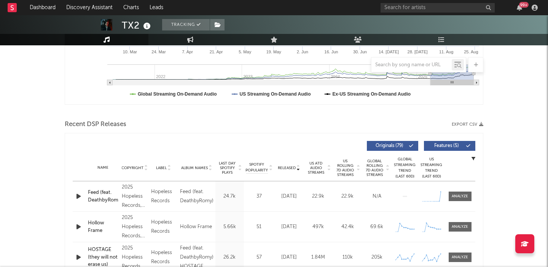
click at [350, 166] on span "US Rolling 7D Audio Streams" at bounding box center [345, 168] width 21 height 18
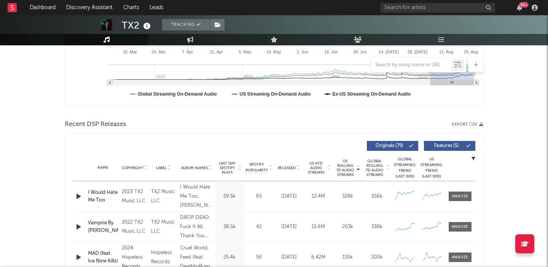
click at [470, 146] on icon at bounding box center [468, 146] width 5 height 5
click at [78, 194] on icon "button" at bounding box center [79, 197] width 8 height 10
click at [80, 195] on icon "button" at bounding box center [79, 197] width 8 height 10
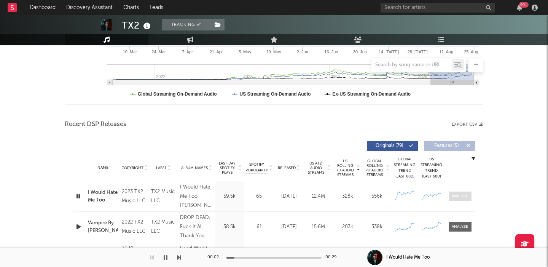
click at [459, 197] on div at bounding box center [460, 196] width 16 height 6
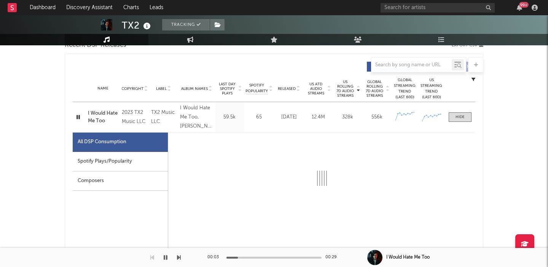
scroll to position [331, 0]
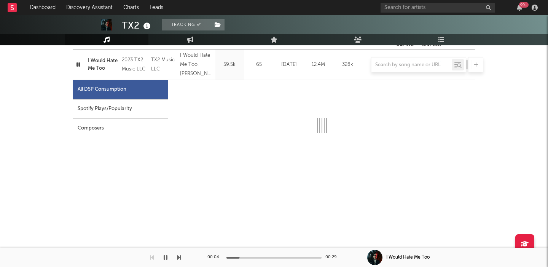
select select "6m"
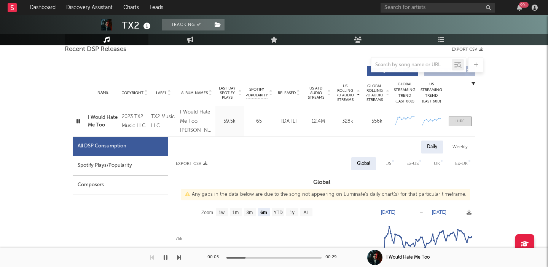
scroll to position [234, 0]
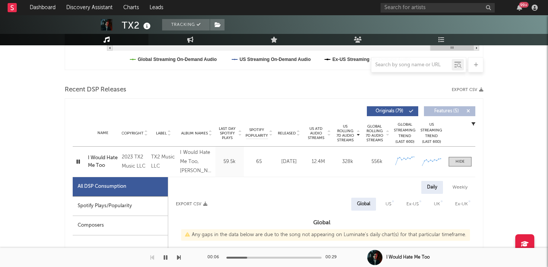
click at [468, 156] on div "Name I Would Hate Me Too Copyright 2023 TX2 Music LLC Label TX2 Music LLC Album…" at bounding box center [274, 162] width 403 height 30
click at [464, 164] on div at bounding box center [460, 162] width 9 height 6
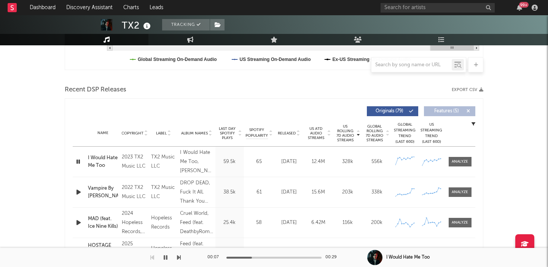
click at [315, 132] on span "US ATD Audio Streams" at bounding box center [316, 133] width 21 height 14
click at [284, 131] on span "Released" at bounding box center [287, 133] width 18 height 5
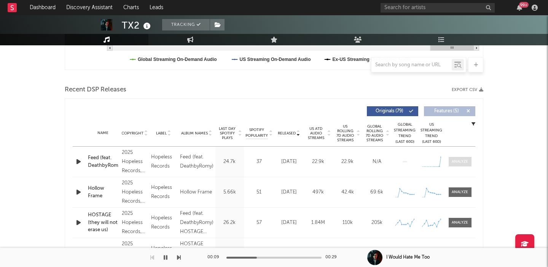
click at [459, 161] on div at bounding box center [460, 162] width 16 height 6
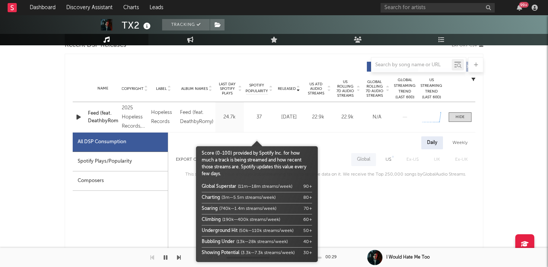
scroll to position [330, 0]
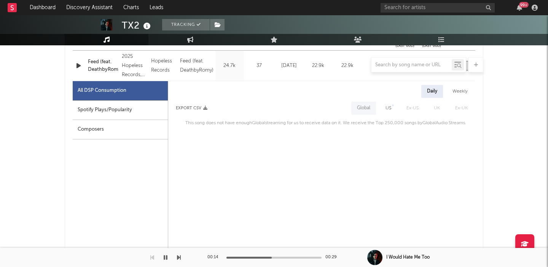
click at [385, 108] on div "US" at bounding box center [388, 108] width 17 height 13
select select "1w"
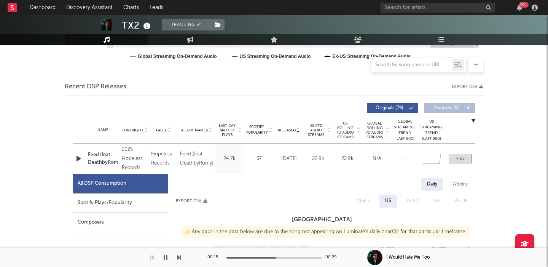
scroll to position [35, 0]
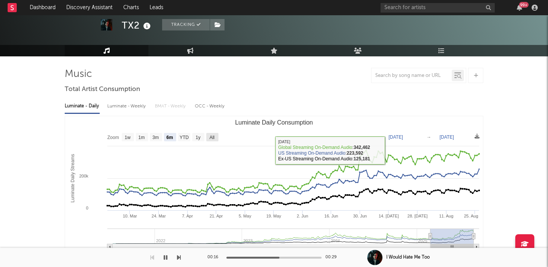
click at [212, 137] on text "All" at bounding box center [211, 137] width 5 height 5
select select "All"
type input "2021-07-08"
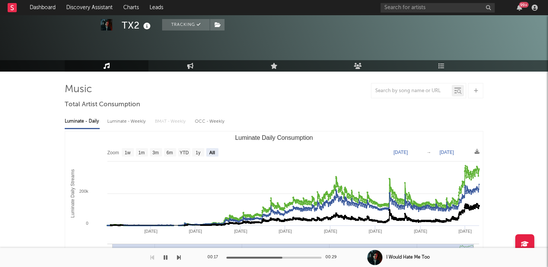
scroll to position [0, 0]
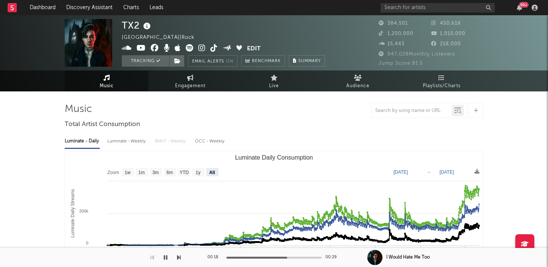
click at [189, 48] on icon at bounding box center [190, 48] width 8 height 8
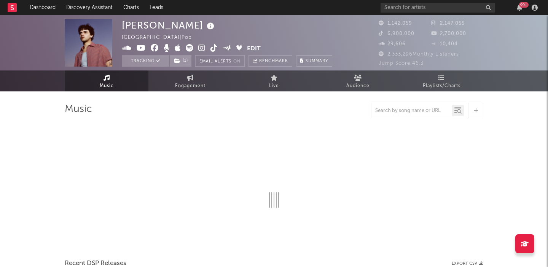
select select "6m"
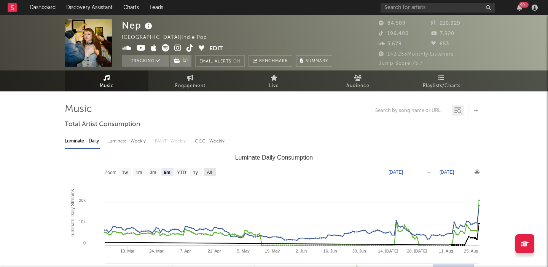
click at [211, 173] on text "All" at bounding box center [209, 172] width 5 height 5
select select "All"
type input "[DATE]"
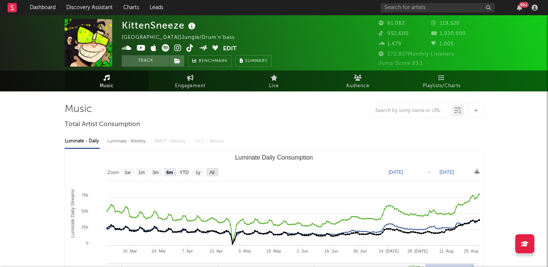
click at [214, 171] on text "All" at bounding box center [211, 172] width 5 height 5
select select "All"
type input "2021-11-28"
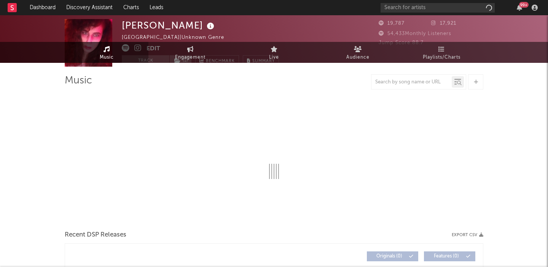
select select "1w"
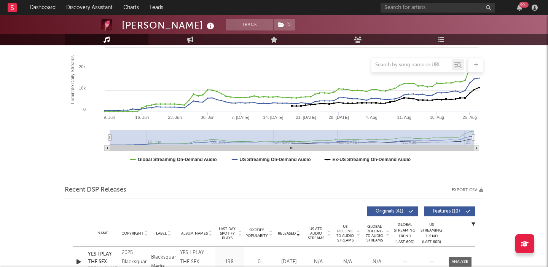
scroll to position [161, 0]
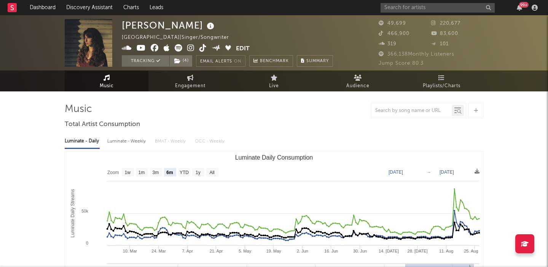
select select "6m"
click at [409, 8] on input "text" at bounding box center [438, 8] width 114 height 10
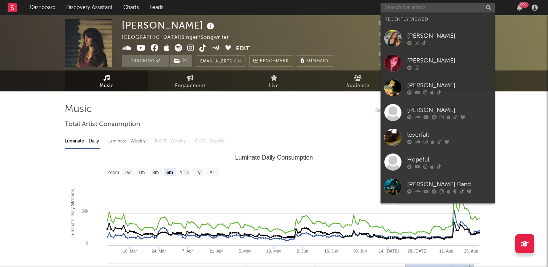
paste input "[PERSON_NAME]"
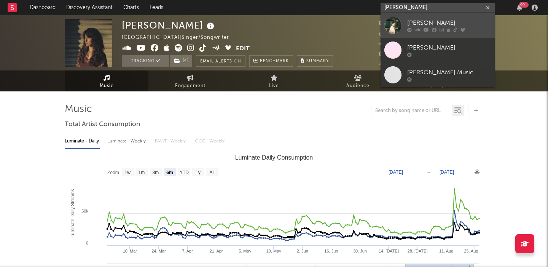
type input "[PERSON_NAME]"
click at [451, 19] on div "[PERSON_NAME]" at bounding box center [450, 22] width 84 height 9
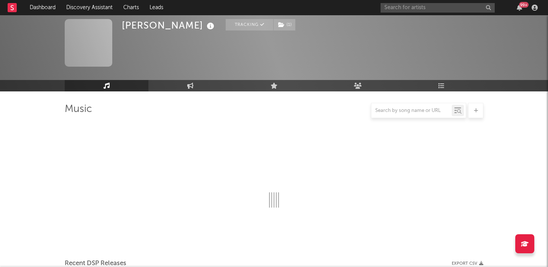
select select "6m"
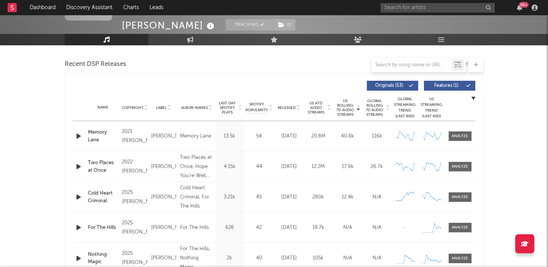
scroll to position [498, 0]
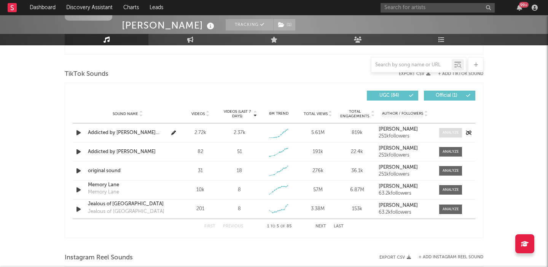
click at [447, 133] on div at bounding box center [451, 133] width 16 height 6
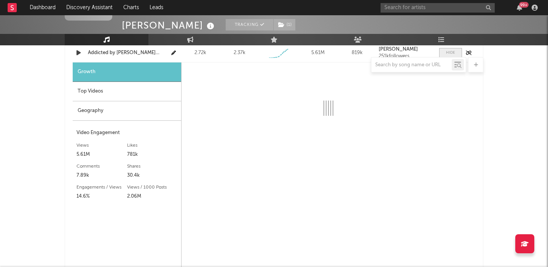
select select "1w"
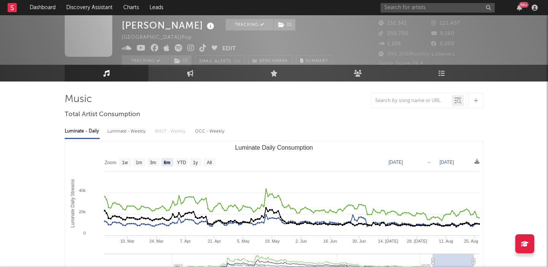
scroll to position [10, 0]
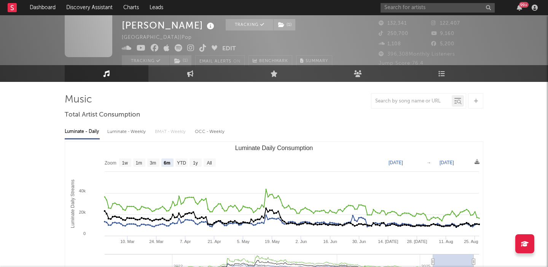
click at [177, 50] on icon at bounding box center [179, 48] width 8 height 8
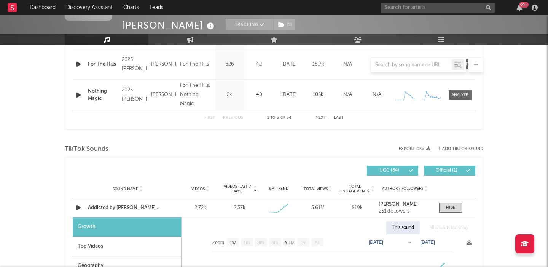
scroll to position [480, 0]
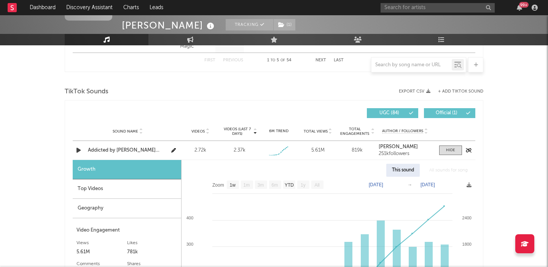
click at [140, 147] on div "Addicted by Haley Joelle acoustic" at bounding box center [128, 151] width 80 height 8
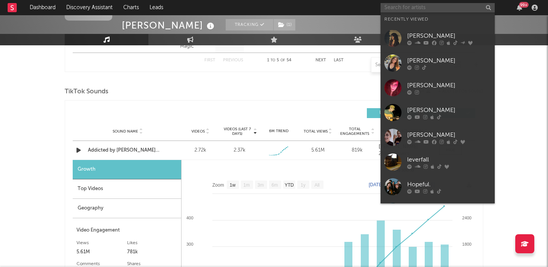
click at [419, 8] on input "text" at bounding box center [438, 8] width 114 height 10
paste input "RAGEFLOWER"
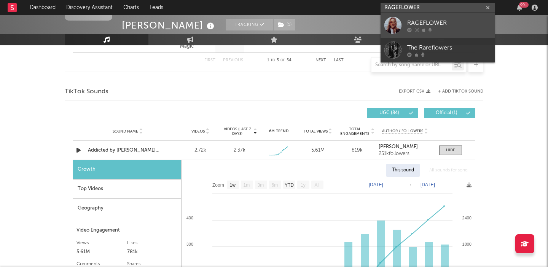
type input "RAGEFLOWER"
click at [436, 17] on link "RAGEFLOWER" at bounding box center [438, 25] width 114 height 25
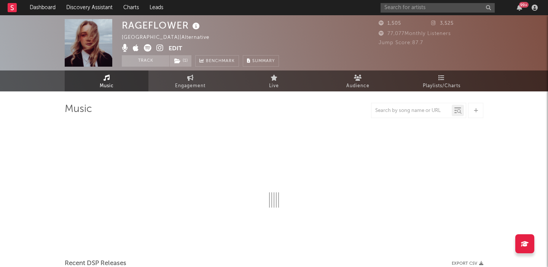
select select "1w"
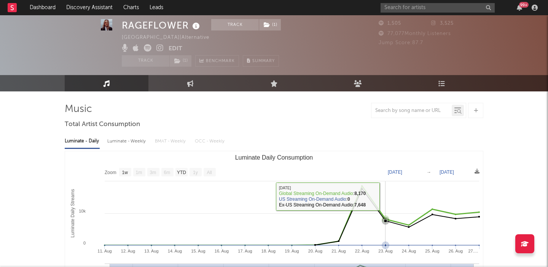
scroll to position [38, 0]
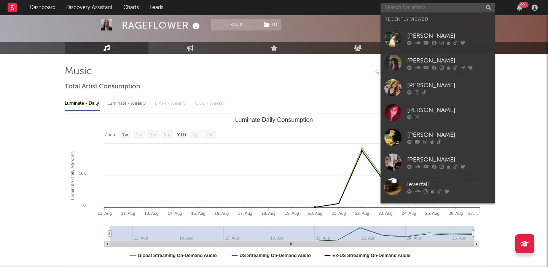
click at [417, 6] on input "text" at bounding box center [438, 8] width 114 height 10
paste input "Solya"
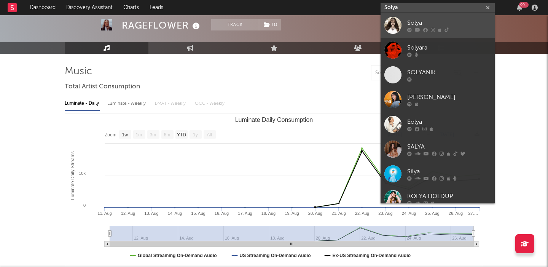
type input "Solya"
click at [435, 26] on div "Solya" at bounding box center [450, 22] width 84 height 9
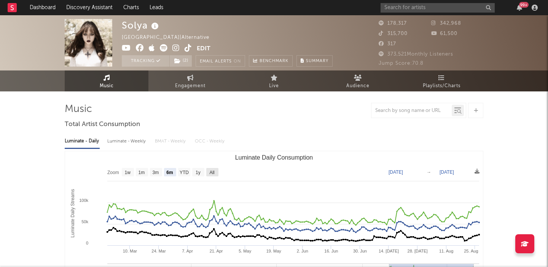
click at [212, 171] on text "All" at bounding box center [211, 172] width 5 height 5
select select "All"
type input "2023-07-16"
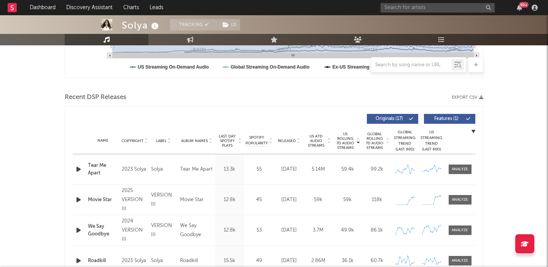
scroll to position [227, 0]
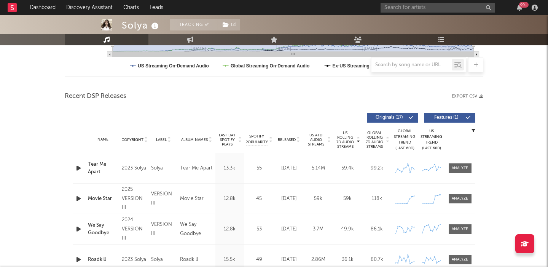
click at [287, 139] on span "Released" at bounding box center [287, 139] width 18 height 5
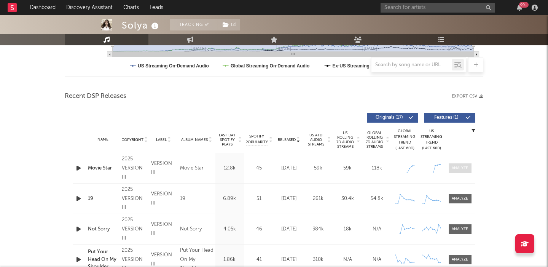
click at [464, 166] on div at bounding box center [460, 168] width 16 height 6
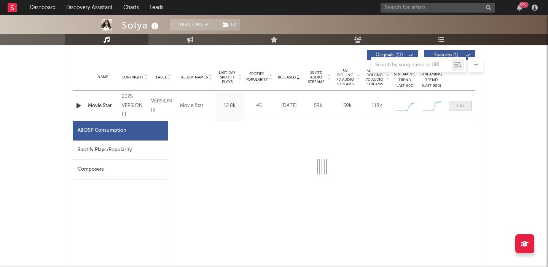
scroll to position [338, 0]
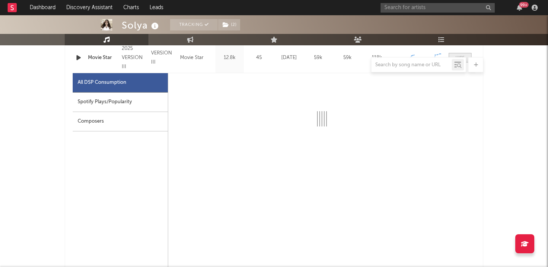
select select "1w"
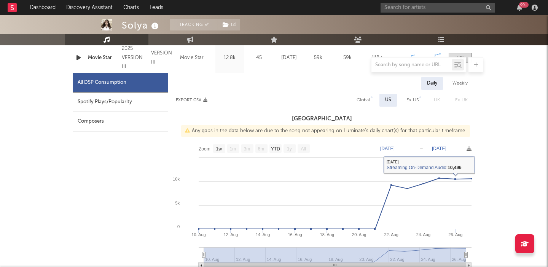
click at [367, 97] on div "Global" at bounding box center [363, 100] width 13 height 9
select select "1w"
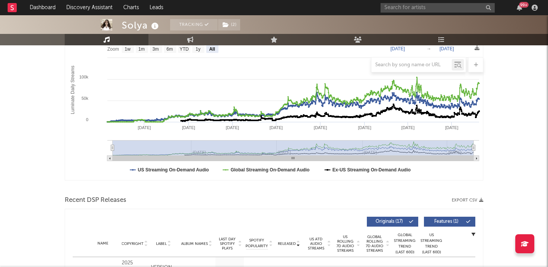
scroll to position [0, 0]
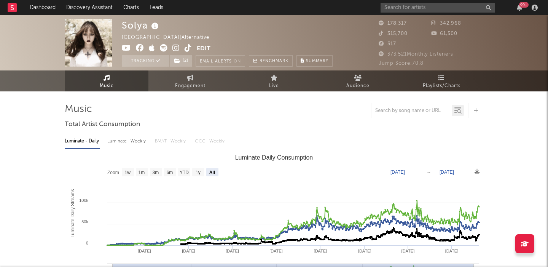
click at [163, 48] on icon at bounding box center [164, 48] width 8 height 8
click at [452, 10] on input "text" at bounding box center [438, 8] width 114 height 10
paste input "[PERSON_NAME]"
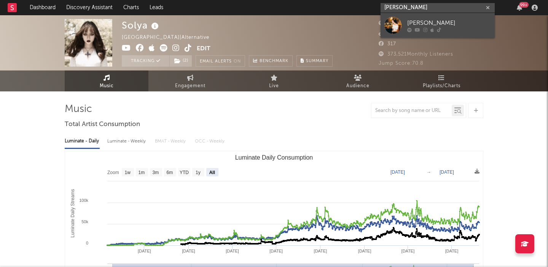
type input "[PERSON_NAME]"
click at [452, 19] on div "[PERSON_NAME]" at bounding box center [450, 22] width 84 height 9
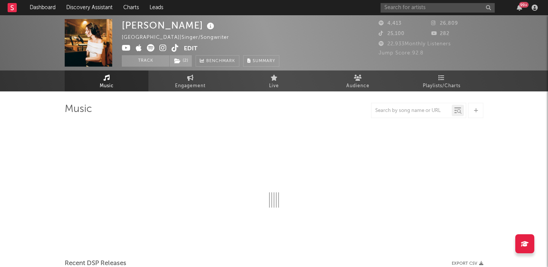
select select "1w"
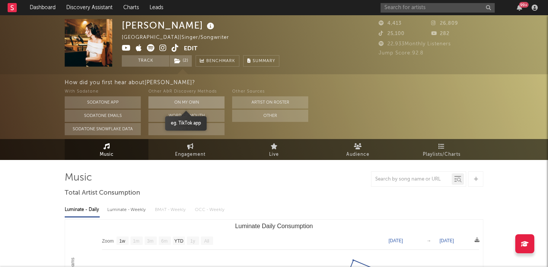
click at [199, 102] on button "On My Own" at bounding box center [187, 102] width 76 height 12
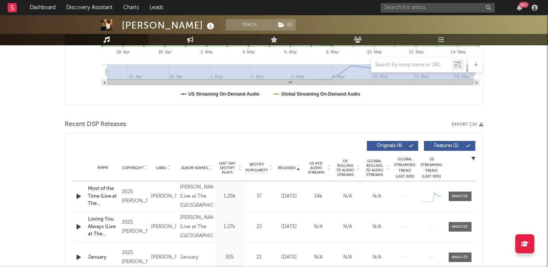
scroll to position [219, 0]
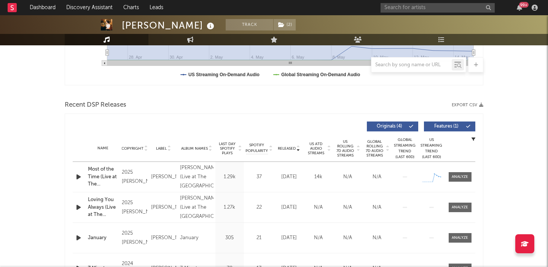
click at [342, 155] on span "US Rolling 7D Audio Streams" at bounding box center [345, 148] width 21 height 18
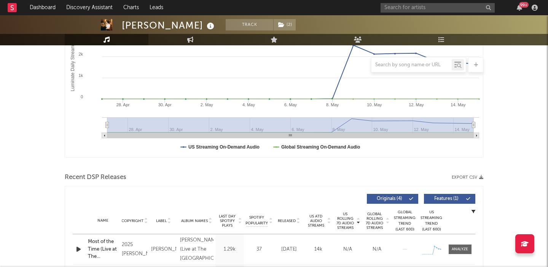
scroll to position [24, 0]
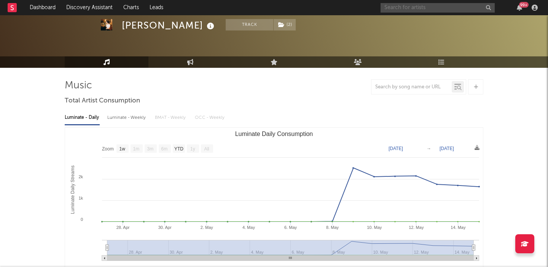
click at [397, 8] on input "text" at bounding box center [438, 8] width 114 height 10
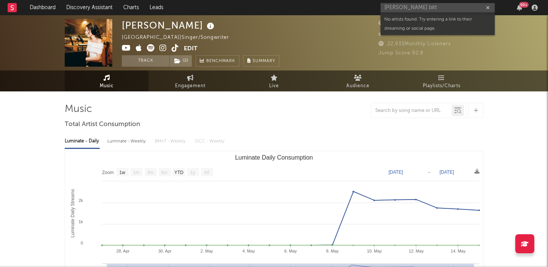
click at [150, 46] on icon at bounding box center [151, 48] width 8 height 8
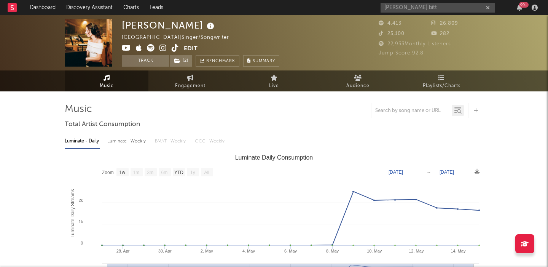
click at [445, 13] on div "tate bitt 99 +" at bounding box center [461, 7] width 160 height 15
click at [440, 8] on input "tate bitt" at bounding box center [438, 8] width 114 height 10
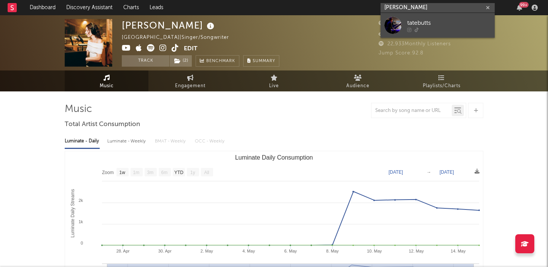
type input "tate butts"
click at [444, 23] on div "tatebutts" at bounding box center [450, 22] width 84 height 9
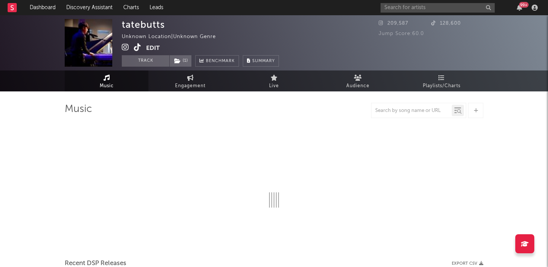
select select "1w"
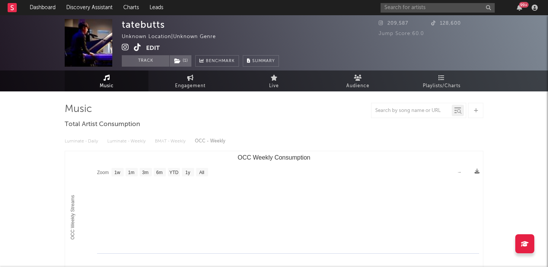
click at [138, 46] on icon at bounding box center [137, 47] width 7 height 8
click at [448, 10] on input "text" at bounding box center [438, 8] width 114 height 10
paste input "[PERSON_NAME]"
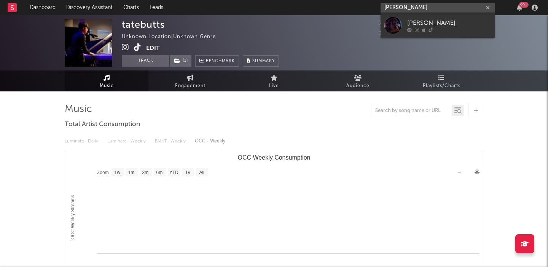
type input "[PERSON_NAME]"
click at [451, 18] on div "[PERSON_NAME]" at bounding box center [450, 22] width 84 height 9
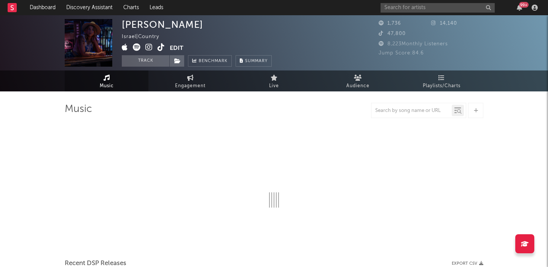
select select "1w"
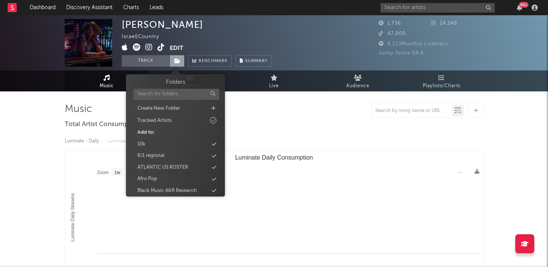
click at [176, 62] on icon at bounding box center [177, 60] width 6 height 5
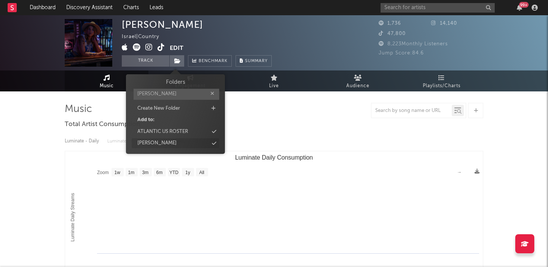
type input "[PERSON_NAME]"
click at [184, 142] on div "[PERSON_NAME]" at bounding box center [176, 143] width 88 height 10
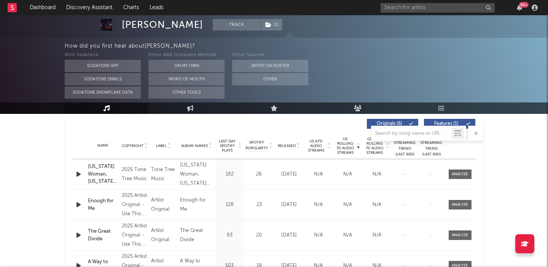
scroll to position [282, 0]
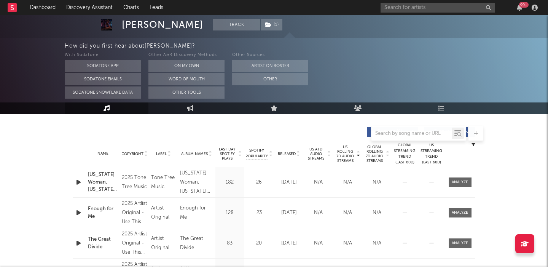
click at [292, 153] on span "Released" at bounding box center [287, 154] width 18 height 5
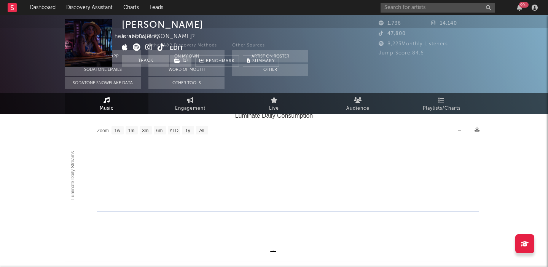
scroll to position [0, 0]
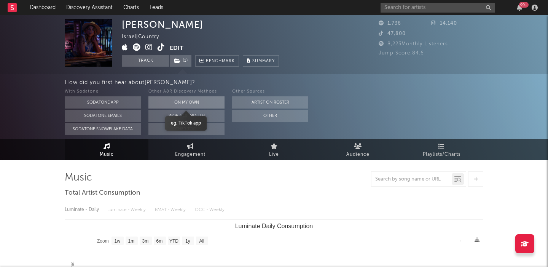
click at [185, 103] on button "On My Own" at bounding box center [187, 102] width 76 height 12
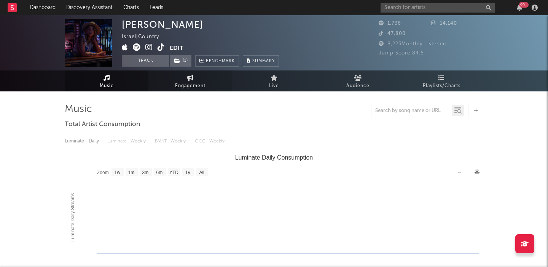
click at [198, 83] on span "Engagement" at bounding box center [190, 86] width 30 height 9
select select "1m"
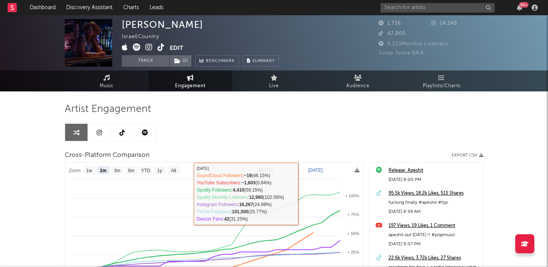
click at [97, 134] on icon at bounding box center [99, 132] width 5 height 6
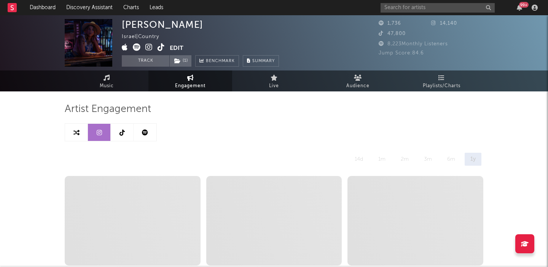
click at [125, 132] on link at bounding box center [122, 132] width 23 height 17
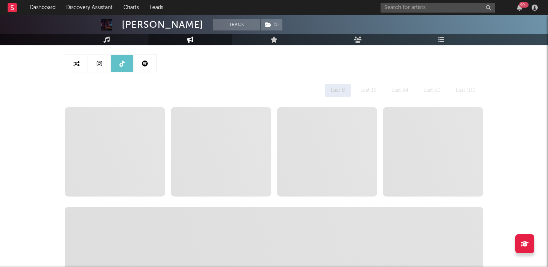
select select "1w"
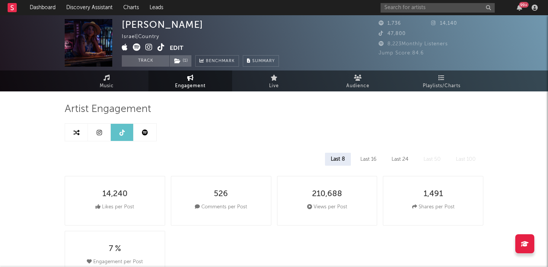
click at [72, 134] on link at bounding box center [76, 132] width 23 height 17
select select "1m"
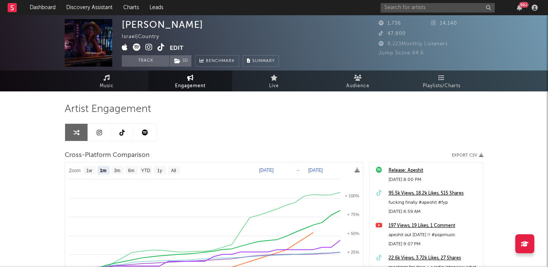
click at [164, 23] on div "[PERSON_NAME]" at bounding box center [163, 24] width 82 height 11
copy div "[PERSON_NAME]"
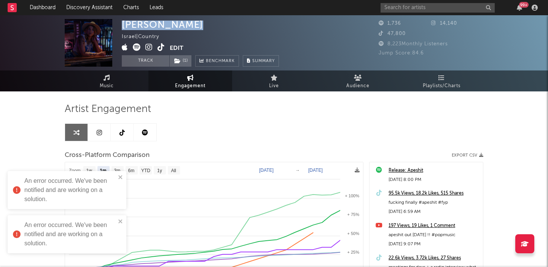
click at [137, 47] on icon at bounding box center [137, 47] width 8 height 8
click at [161, 45] on icon at bounding box center [161, 47] width 7 height 8
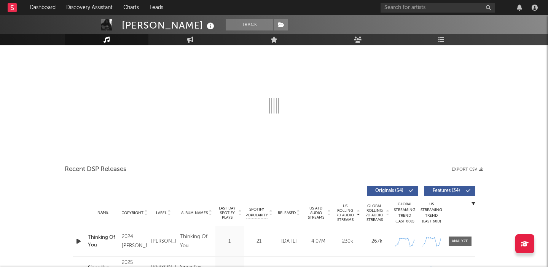
select select "6m"
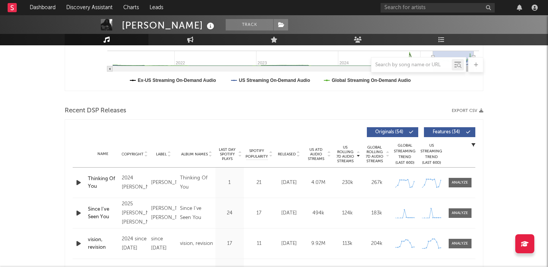
scroll to position [219, 0]
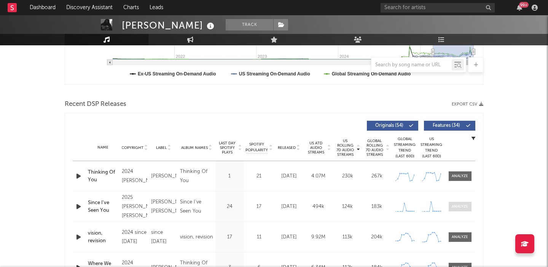
click at [455, 207] on div at bounding box center [460, 207] width 16 height 6
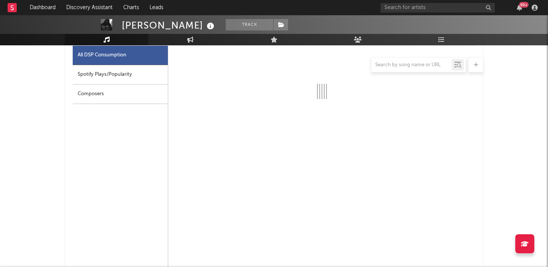
scroll to position [411, 0]
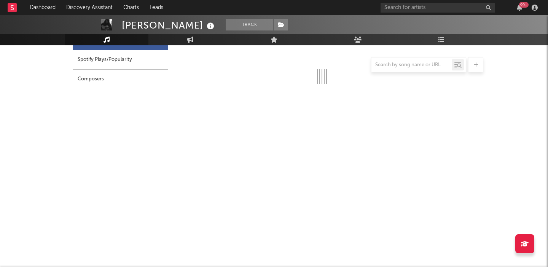
select select "1w"
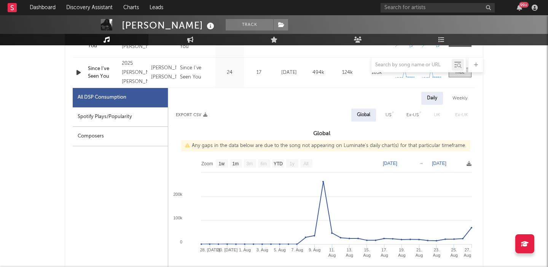
scroll to position [349, 0]
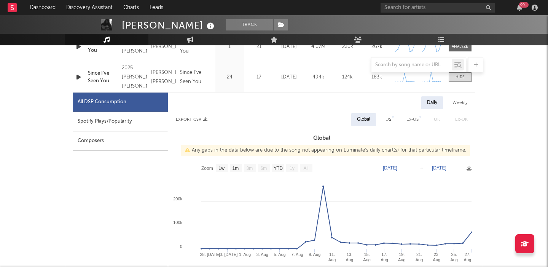
click at [145, 121] on div "Spotify Plays/Popularity" at bounding box center [120, 121] width 95 height 19
select select "1w"
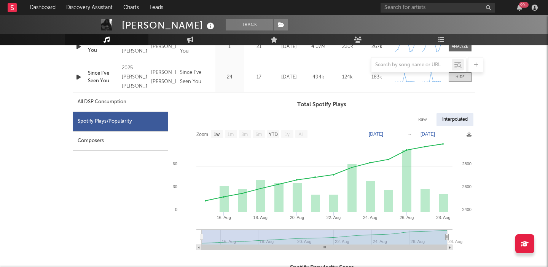
click at [133, 101] on div "All DSP Consumption" at bounding box center [120, 102] width 95 height 19
select select "1w"
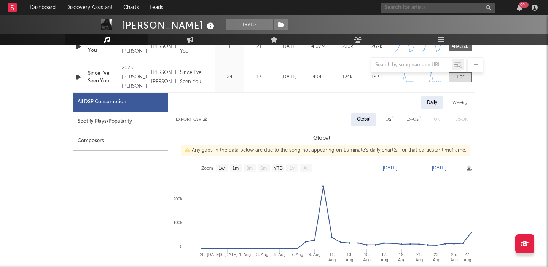
click at [397, 6] on input "text" at bounding box center [438, 8] width 114 height 10
click at [480, 8] on input "[PERSON_NAME]" at bounding box center [438, 8] width 114 height 10
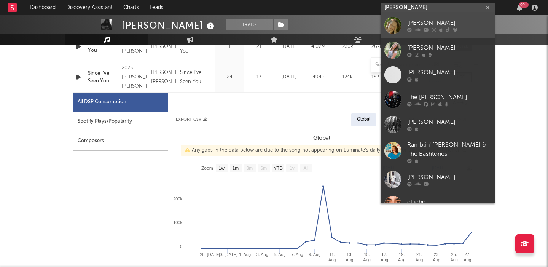
type input "[PERSON_NAME]"
click at [450, 19] on div "[PERSON_NAME]" at bounding box center [450, 22] width 84 height 9
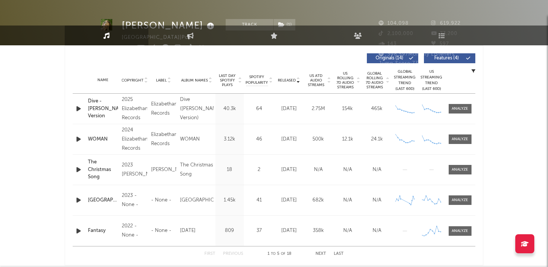
select select "6m"
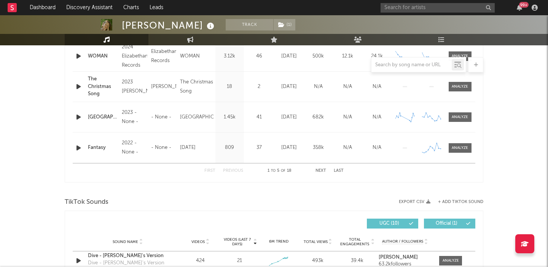
scroll to position [247, 0]
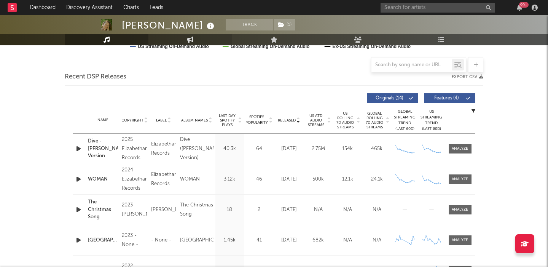
click at [187, 38] on icon at bounding box center [190, 40] width 6 height 6
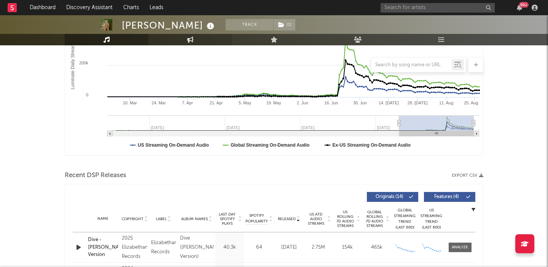
select select "1w"
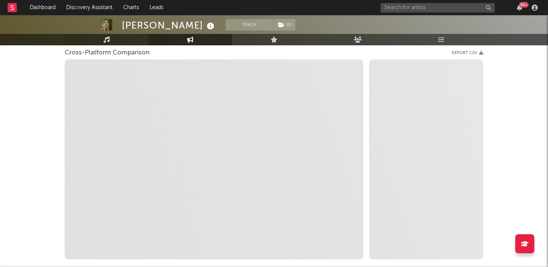
scroll to position [148, 0]
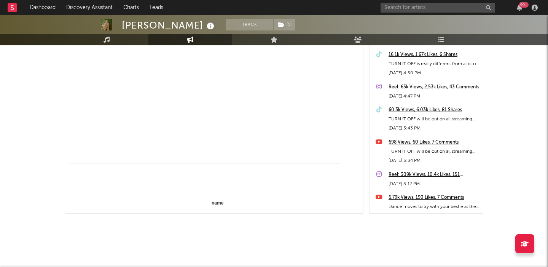
select select "1m"
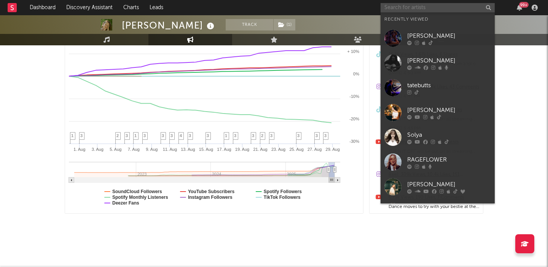
click at [401, 9] on input "text" at bounding box center [438, 8] width 114 height 10
paste input "Loveshy"
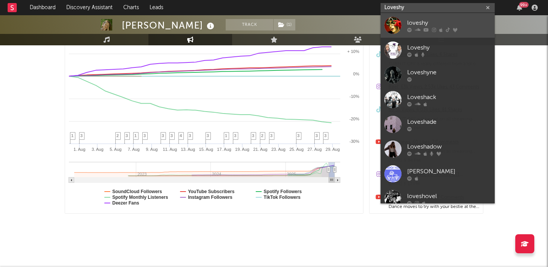
type input "Loveshy"
click at [442, 25] on div "loveshy" at bounding box center [450, 22] width 84 height 9
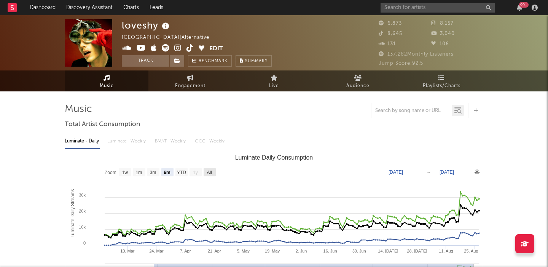
click at [208, 171] on text "All" at bounding box center [209, 172] width 5 height 5
select select "All"
type input "[DATE]"
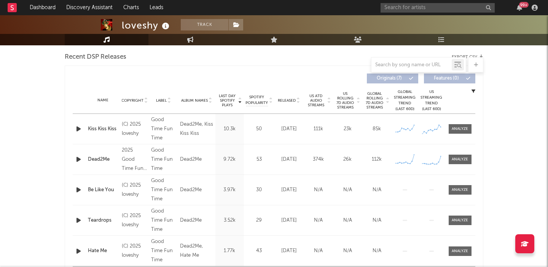
scroll to position [264, 0]
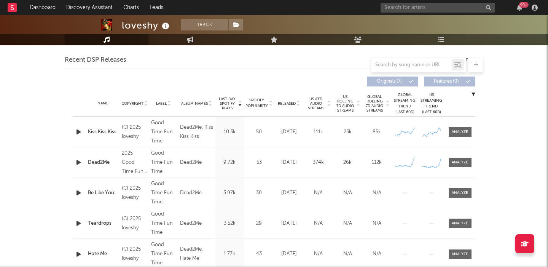
click at [289, 104] on span "Released" at bounding box center [287, 103] width 18 height 5
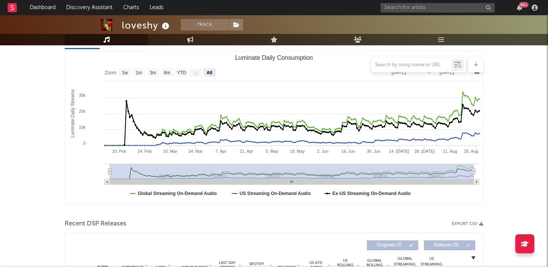
scroll to position [85, 0]
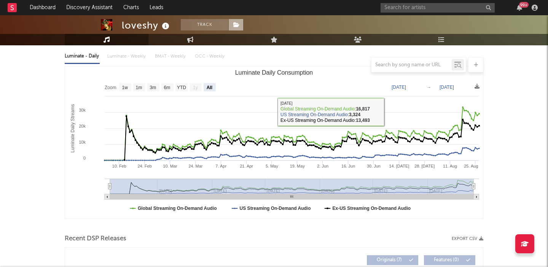
click at [239, 23] on icon at bounding box center [236, 24] width 6 height 5
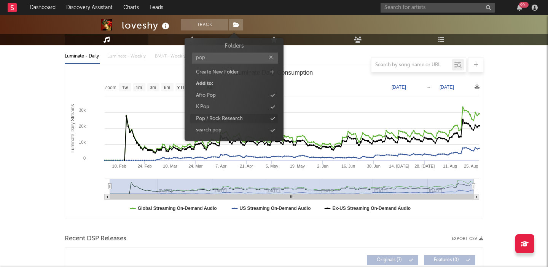
type input "pop"
click at [254, 114] on div "Pop / Rock Research" at bounding box center [234, 119] width 88 height 10
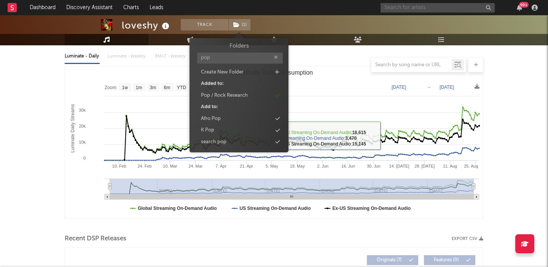
click at [415, 6] on input "text" at bounding box center [438, 8] width 114 height 10
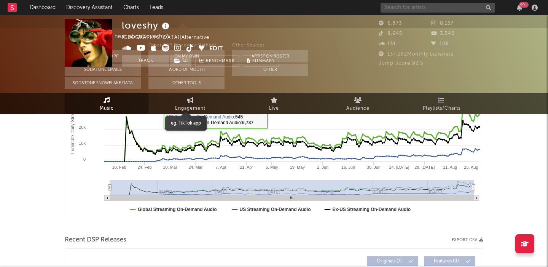
scroll to position [0, 0]
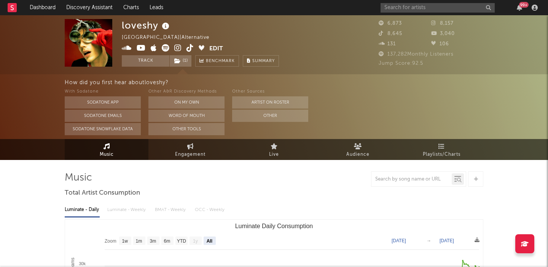
click at [168, 48] on icon at bounding box center [166, 48] width 8 height 8
click at [410, 8] on input "text" at bounding box center [438, 8] width 114 height 10
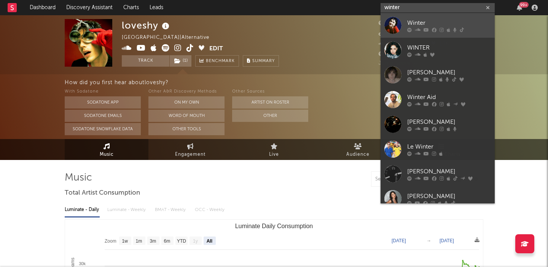
type input "winter"
click at [421, 17] on link "Winter" at bounding box center [438, 25] width 114 height 25
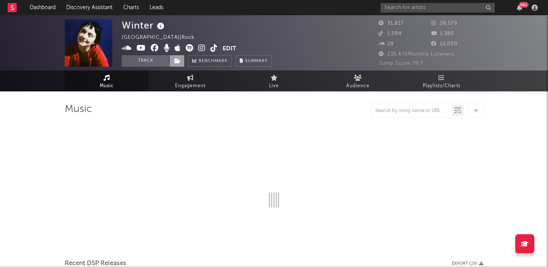
click at [177, 62] on icon at bounding box center [177, 60] width 6 height 5
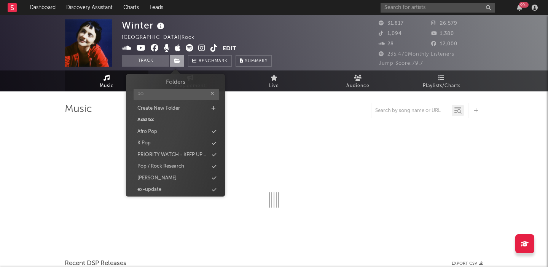
type input "pop"
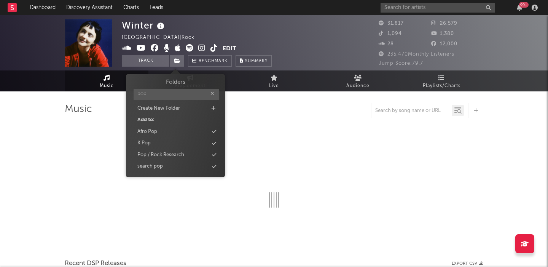
select select "6m"
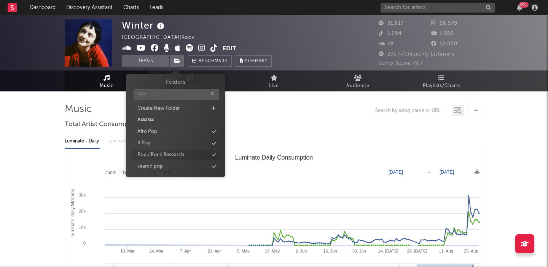
type input "pop"
click at [192, 153] on div "Pop / Rock Research" at bounding box center [176, 155] width 88 height 10
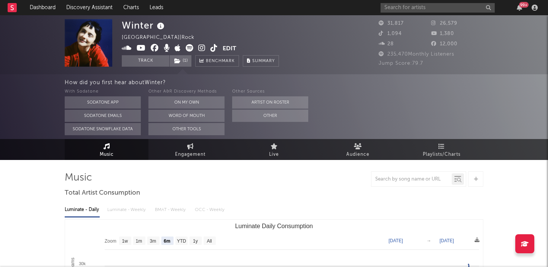
click at [189, 47] on icon at bounding box center [190, 48] width 8 height 8
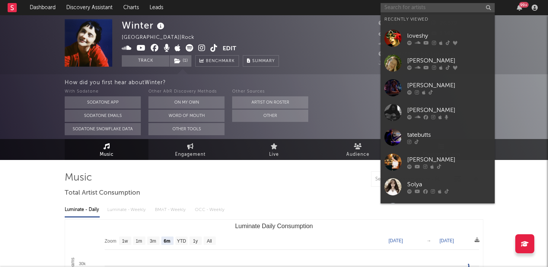
click at [422, 9] on input "text" at bounding box center [438, 8] width 114 height 10
paste input "OhKaya"
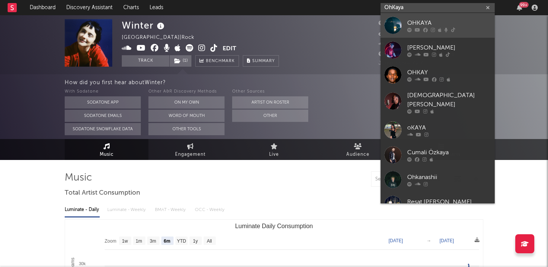
type input "OhKaya"
click at [451, 18] on div "OHKAYA" at bounding box center [450, 22] width 84 height 9
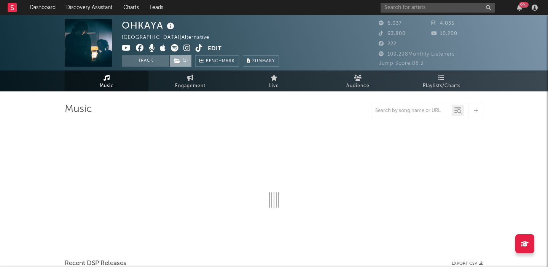
select select "6m"
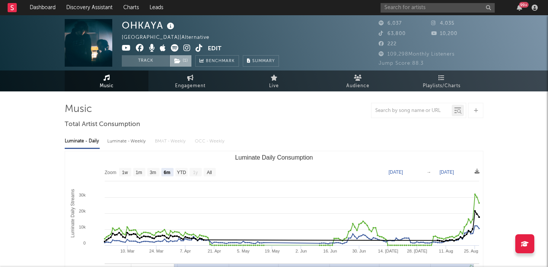
click at [184, 63] on span "( 1 )" at bounding box center [180, 60] width 22 height 11
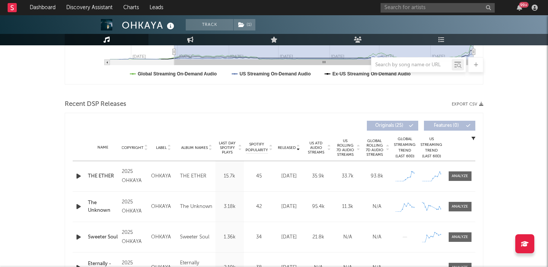
scroll to position [241, 0]
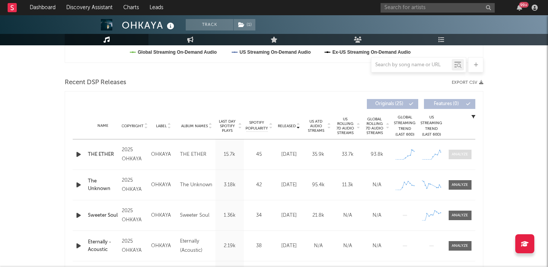
click at [461, 157] on div at bounding box center [460, 155] width 16 height 6
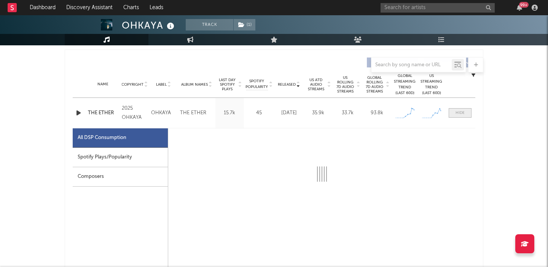
select select "1w"
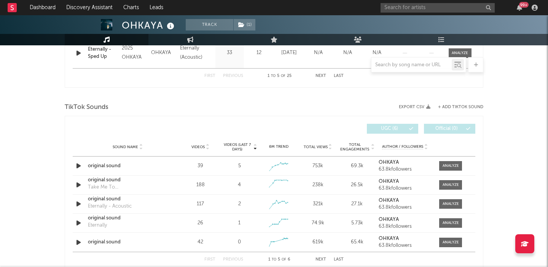
scroll to position [830, 0]
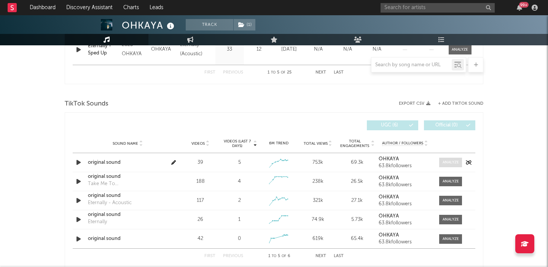
click at [446, 161] on div at bounding box center [451, 163] width 16 height 6
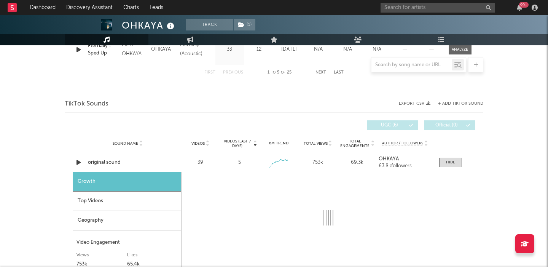
select select "1w"
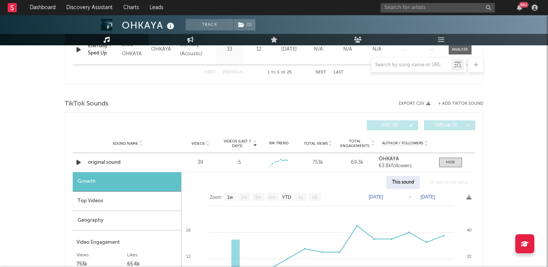
click at [137, 193] on div "Top Videos" at bounding box center [127, 201] width 109 height 19
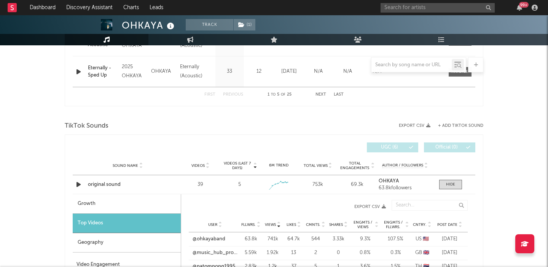
scroll to position [821, 0]
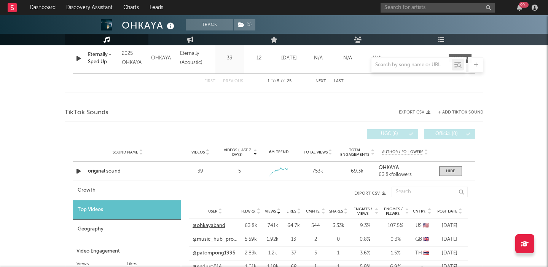
click at [214, 226] on link "@ohkayaband" at bounding box center [209, 226] width 33 height 8
click at [402, 11] on input "text" at bounding box center [438, 8] width 114 height 10
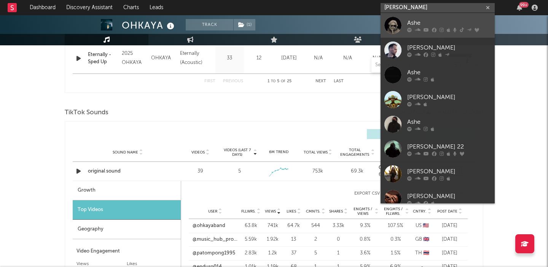
type input "[PERSON_NAME]"
click at [430, 21] on div "Ashe" at bounding box center [450, 22] width 84 height 9
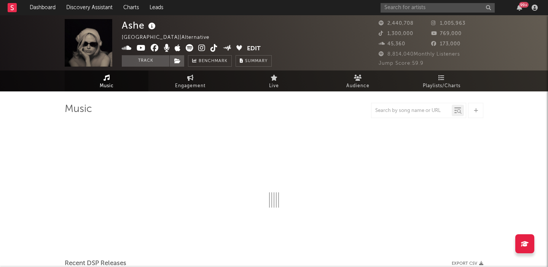
select select "6m"
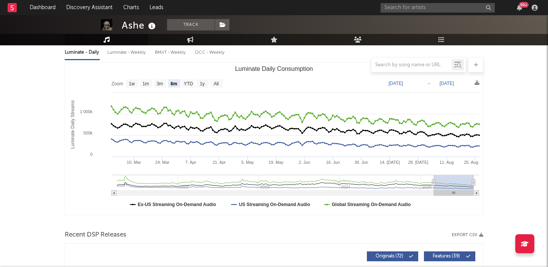
scroll to position [226, 0]
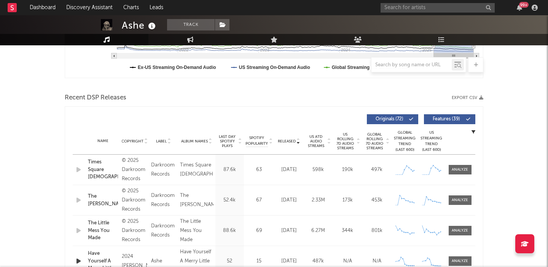
click at [443, 118] on span "Features ( 39 )" at bounding box center [446, 119] width 35 height 5
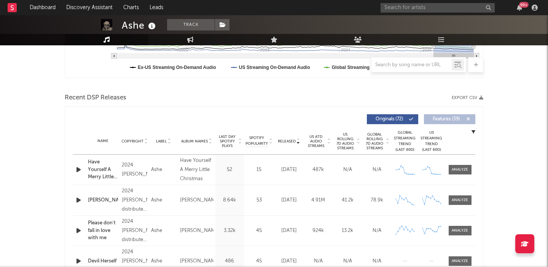
click at [347, 139] on span "US Rolling 7D Audio Streams" at bounding box center [345, 141] width 21 height 18
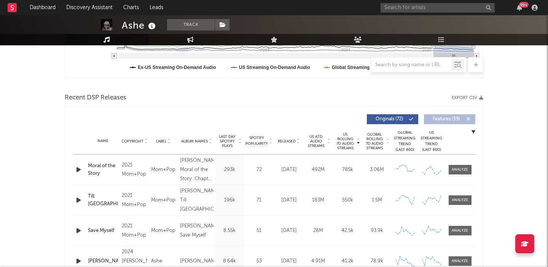
click at [291, 140] on span "Released" at bounding box center [287, 141] width 18 height 5
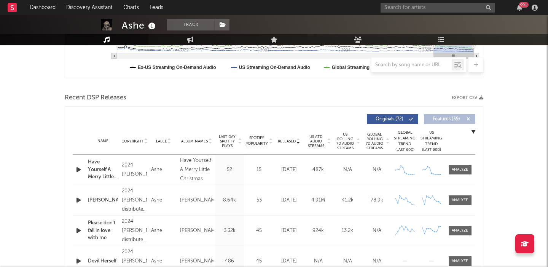
click at [291, 140] on span "Released" at bounding box center [287, 141] width 18 height 5
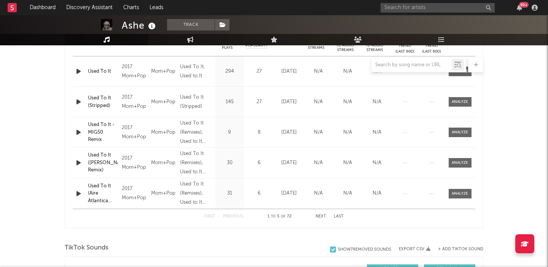
scroll to position [329, 0]
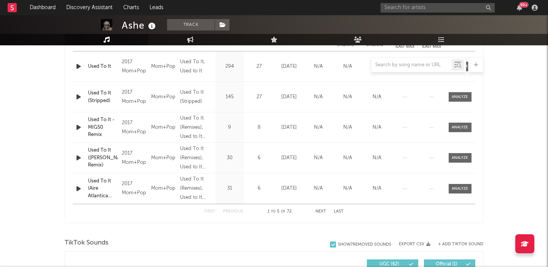
click at [322, 211] on button "Next" at bounding box center [321, 211] width 11 height 4
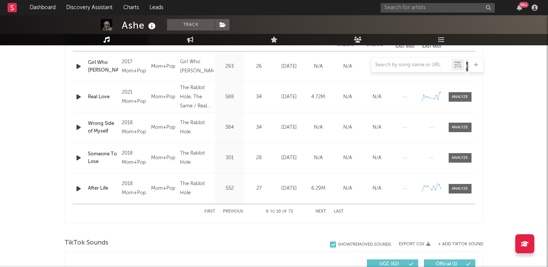
click at [322, 211] on button "Next" at bounding box center [321, 211] width 11 height 4
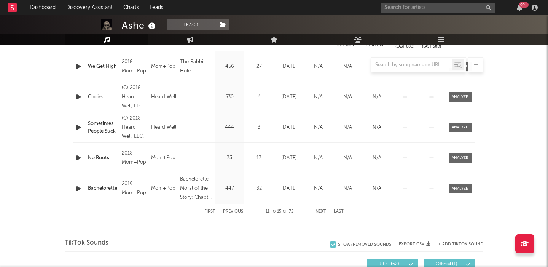
click at [322, 211] on button "Next" at bounding box center [321, 211] width 11 height 4
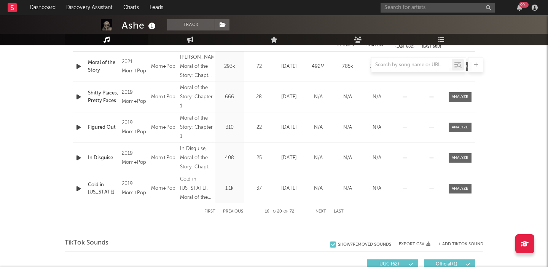
click at [322, 211] on button "Next" at bounding box center [321, 211] width 11 height 4
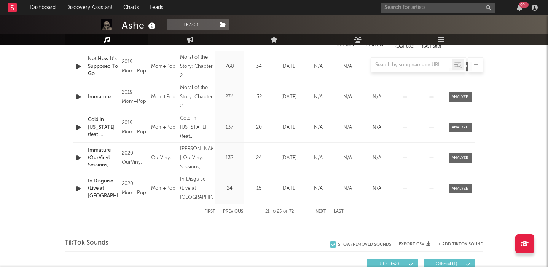
click at [322, 211] on button "Next" at bounding box center [321, 211] width 11 height 4
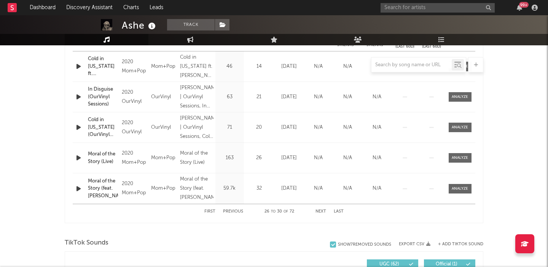
click at [322, 211] on button "Next" at bounding box center [321, 211] width 11 height 4
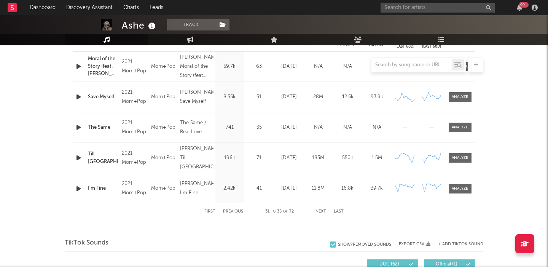
drag, startPoint x: 322, startPoint y: 211, endPoint x: 270, endPoint y: 246, distance: 62.4
click at [229, 212] on button "Previous" at bounding box center [233, 211] width 20 height 4
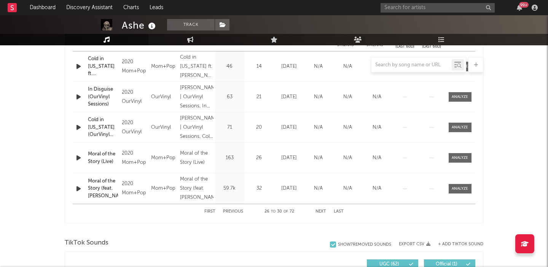
scroll to position [324, 0]
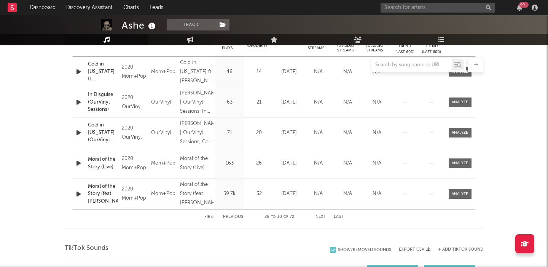
click at [229, 212] on div "First Previous 26 to 30 of 72 Next Last" at bounding box center [274, 216] width 139 height 15
click at [230, 215] on button "Previous" at bounding box center [233, 217] width 20 height 4
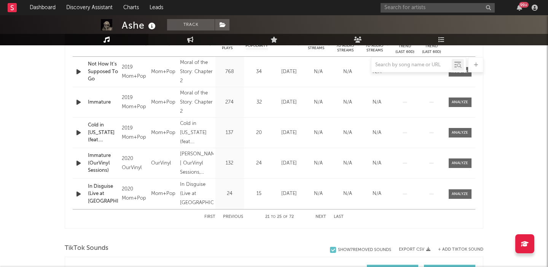
click at [406, 60] on div at bounding box center [412, 65] width 80 height 10
click at [406, 65] on input "text" at bounding box center [412, 65] width 80 height 6
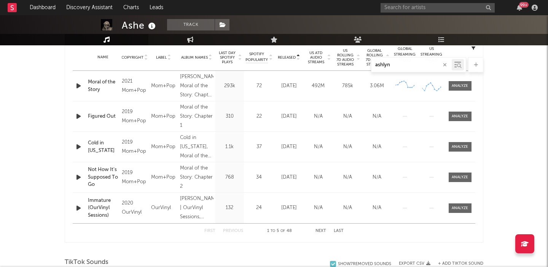
scroll to position [309, 0]
click at [382, 68] on input "ashlyn" at bounding box center [412, 65] width 80 height 6
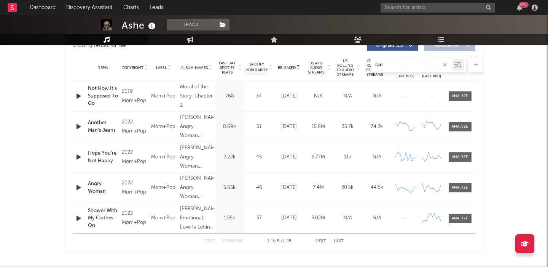
scroll to position [299, 0]
click at [382, 65] on input "rae" at bounding box center [412, 65] width 80 height 6
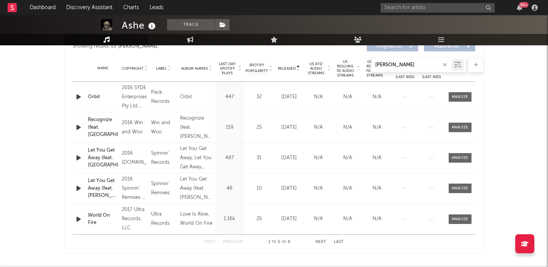
click at [321, 242] on button "Next" at bounding box center [321, 242] width 11 height 4
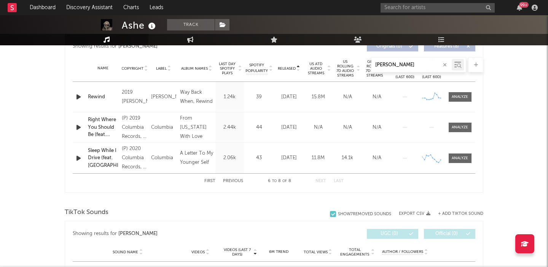
click at [381, 62] on input "wilson" at bounding box center [412, 65] width 80 height 6
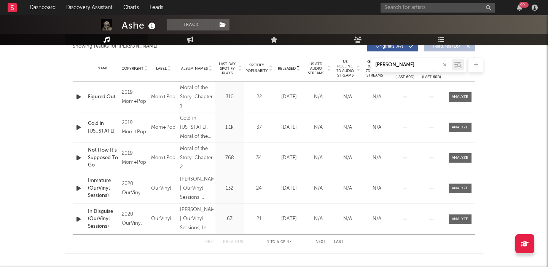
click at [323, 241] on button "Next" at bounding box center [321, 242] width 11 height 4
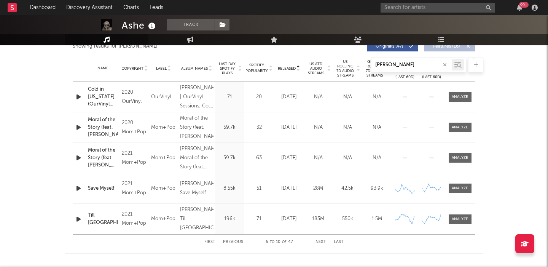
click at [323, 241] on button "Next" at bounding box center [321, 242] width 11 height 4
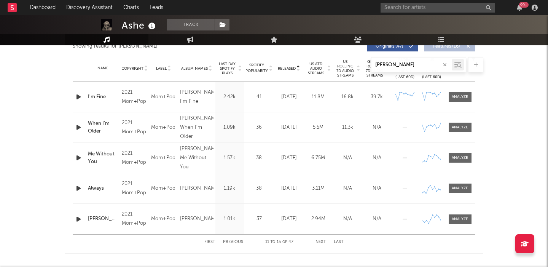
click at [323, 241] on button "Next" at bounding box center [321, 242] width 11 height 4
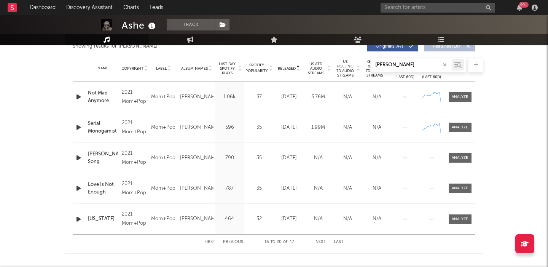
click at [401, 69] on div "willson" at bounding box center [412, 65] width 80 height 10
click at [399, 66] on input "willson" at bounding box center [412, 65] width 80 height 6
type input "willson"
click at [324, 240] on button "Next" at bounding box center [321, 242] width 11 height 4
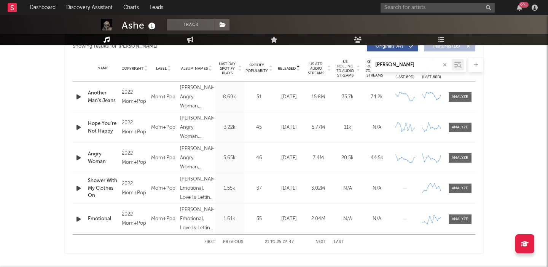
click at [323, 240] on div "First Previous 21 to 25 of 47 Next Last" at bounding box center [274, 242] width 139 height 15
click at [321, 242] on button "Next" at bounding box center [321, 242] width 11 height 4
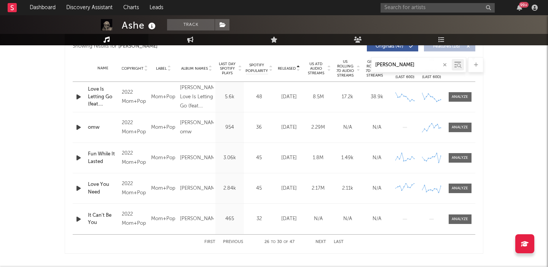
click at [321, 242] on button "Next" at bounding box center [321, 242] width 11 height 4
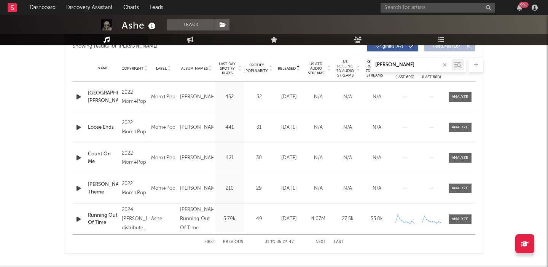
drag, startPoint x: 321, startPoint y: 242, endPoint x: 386, endPoint y: 179, distance: 90.0
click at [386, 180] on div "Showing results for willson Released Copyright Label Album Names Last Day Spoti…" at bounding box center [274, 144] width 403 height 212
click at [414, 6] on input "text" at bounding box center [438, 8] width 114 height 10
type input "the favors"
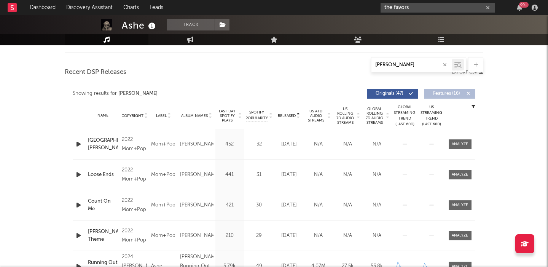
scroll to position [250, 0]
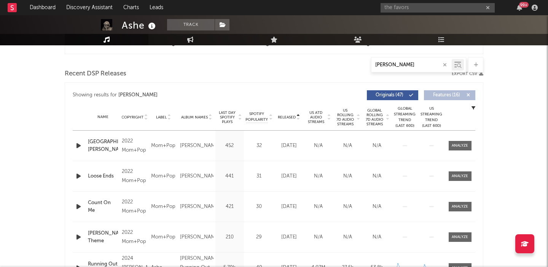
click at [296, 116] on span "Released" at bounding box center [287, 117] width 18 height 5
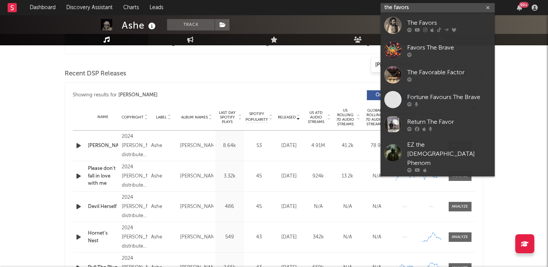
click at [419, 9] on input "the favors" at bounding box center [438, 8] width 114 height 10
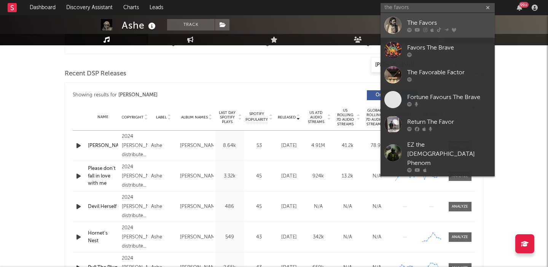
click at [425, 18] on div "The Favors" at bounding box center [450, 22] width 84 height 9
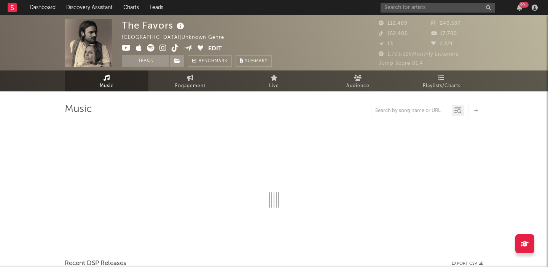
select select "1w"
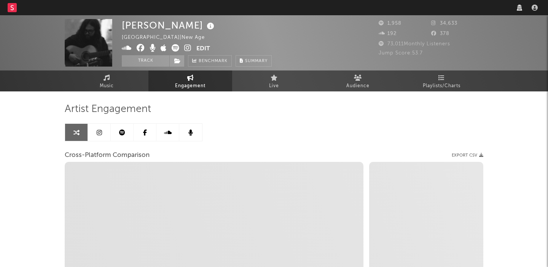
select select "1w"
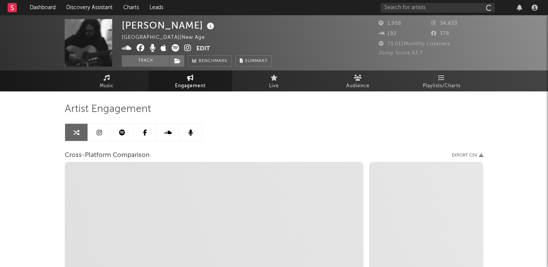
select select "1m"
